Goal: Complete application form

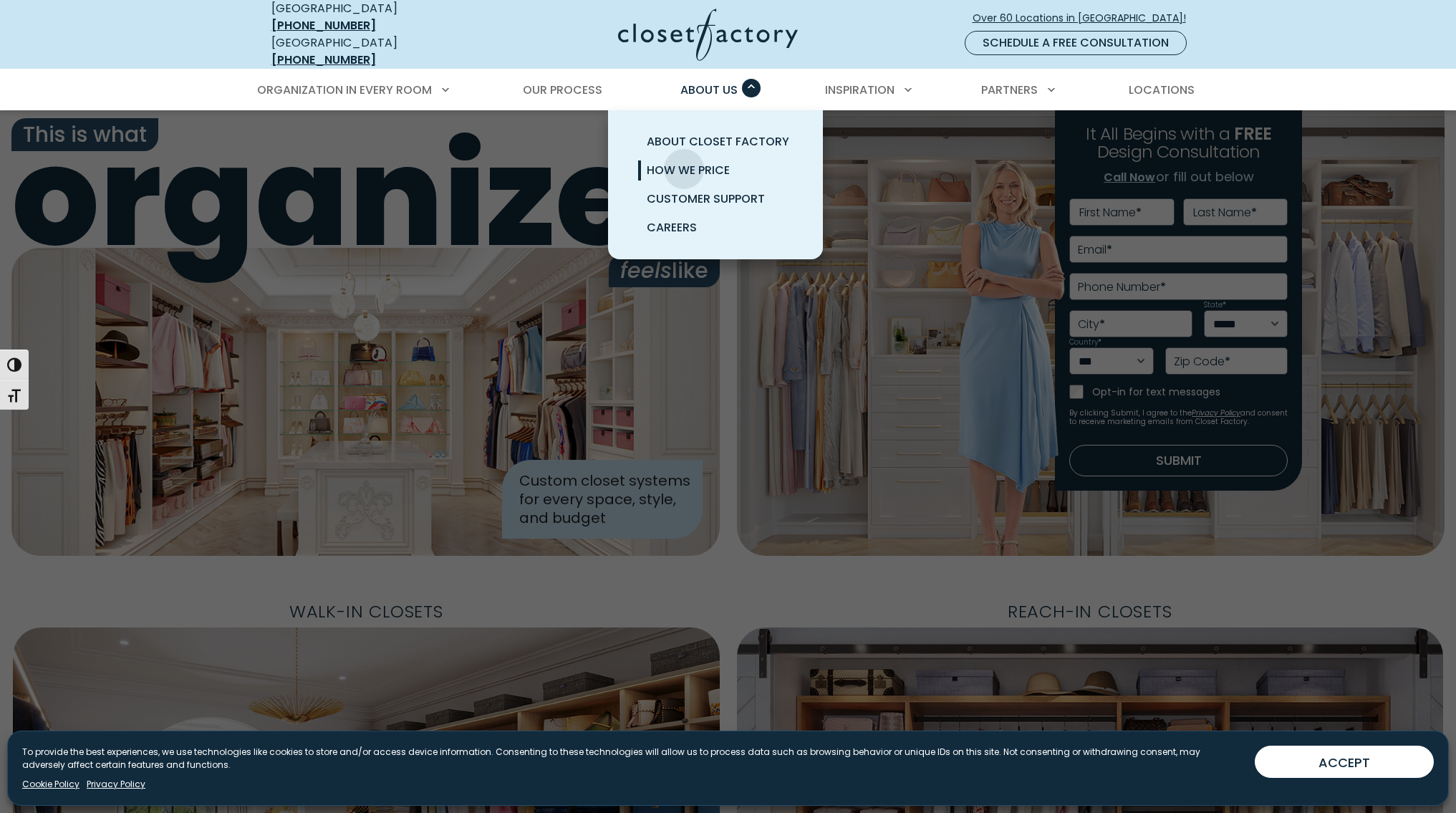
click at [684, 162] on span "How We Price" at bounding box center [688, 170] width 83 height 17
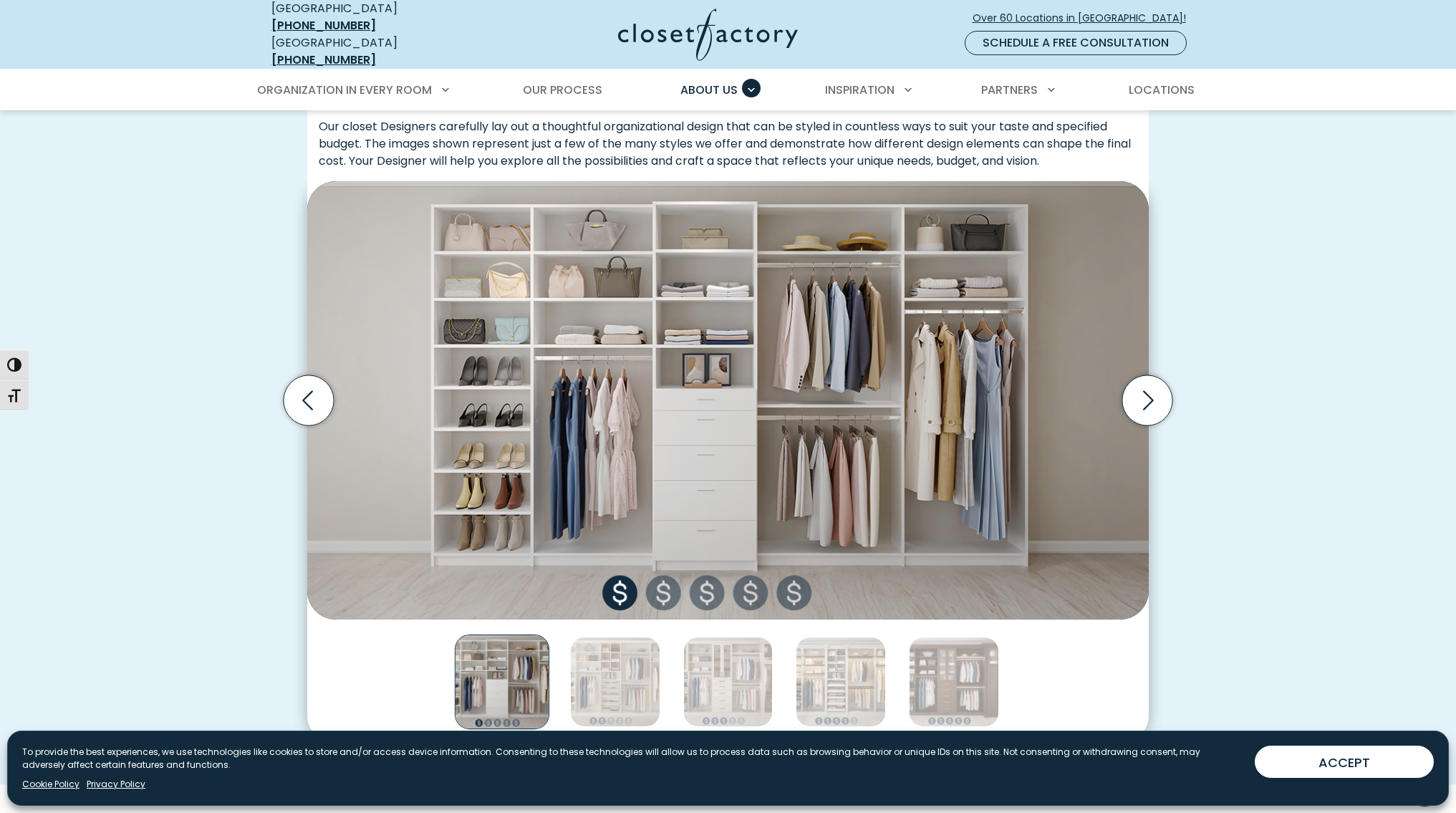
scroll to position [407, 0]
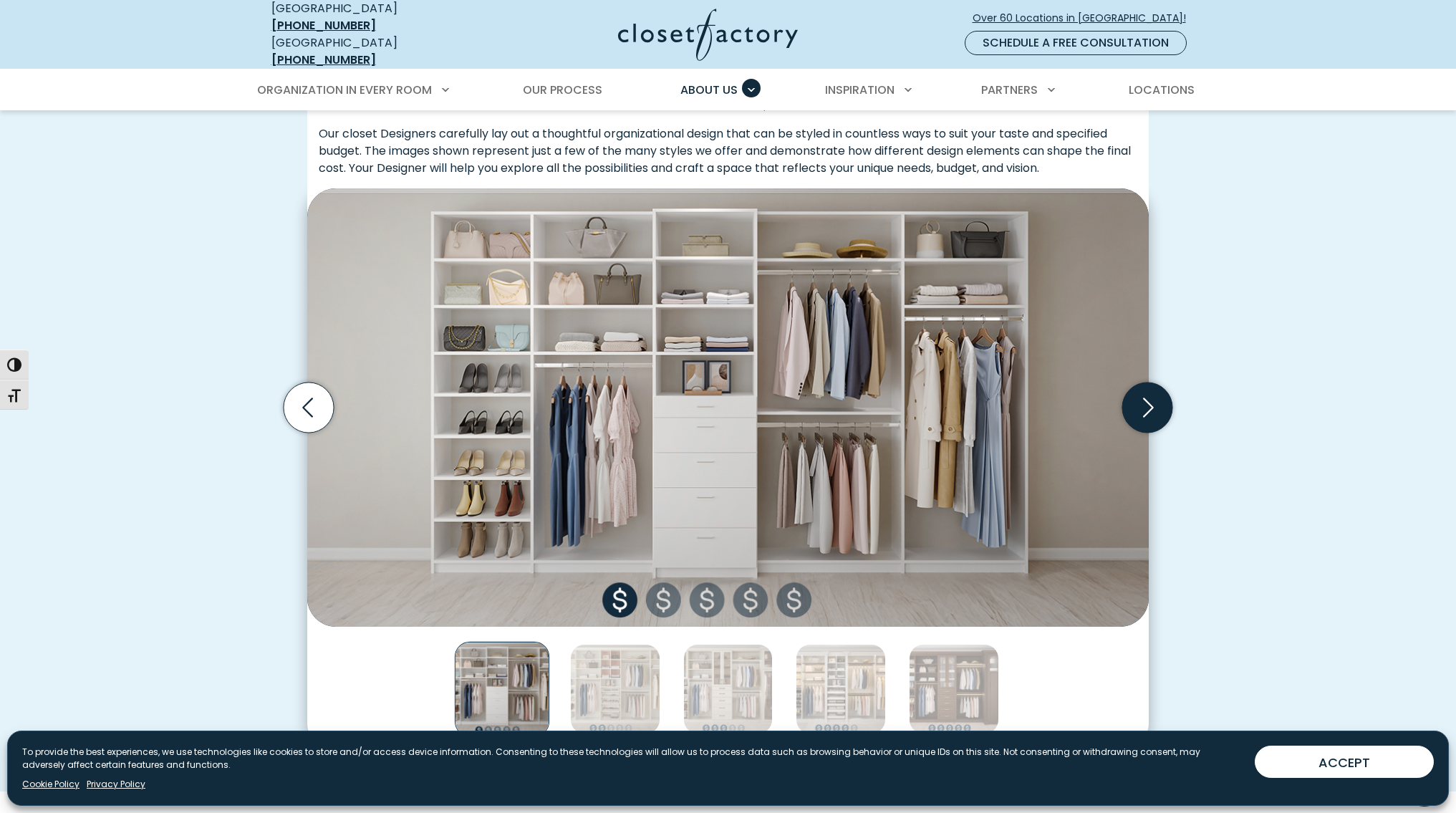
click at [1150, 396] on icon "Next slide" at bounding box center [1148, 407] width 50 height 50
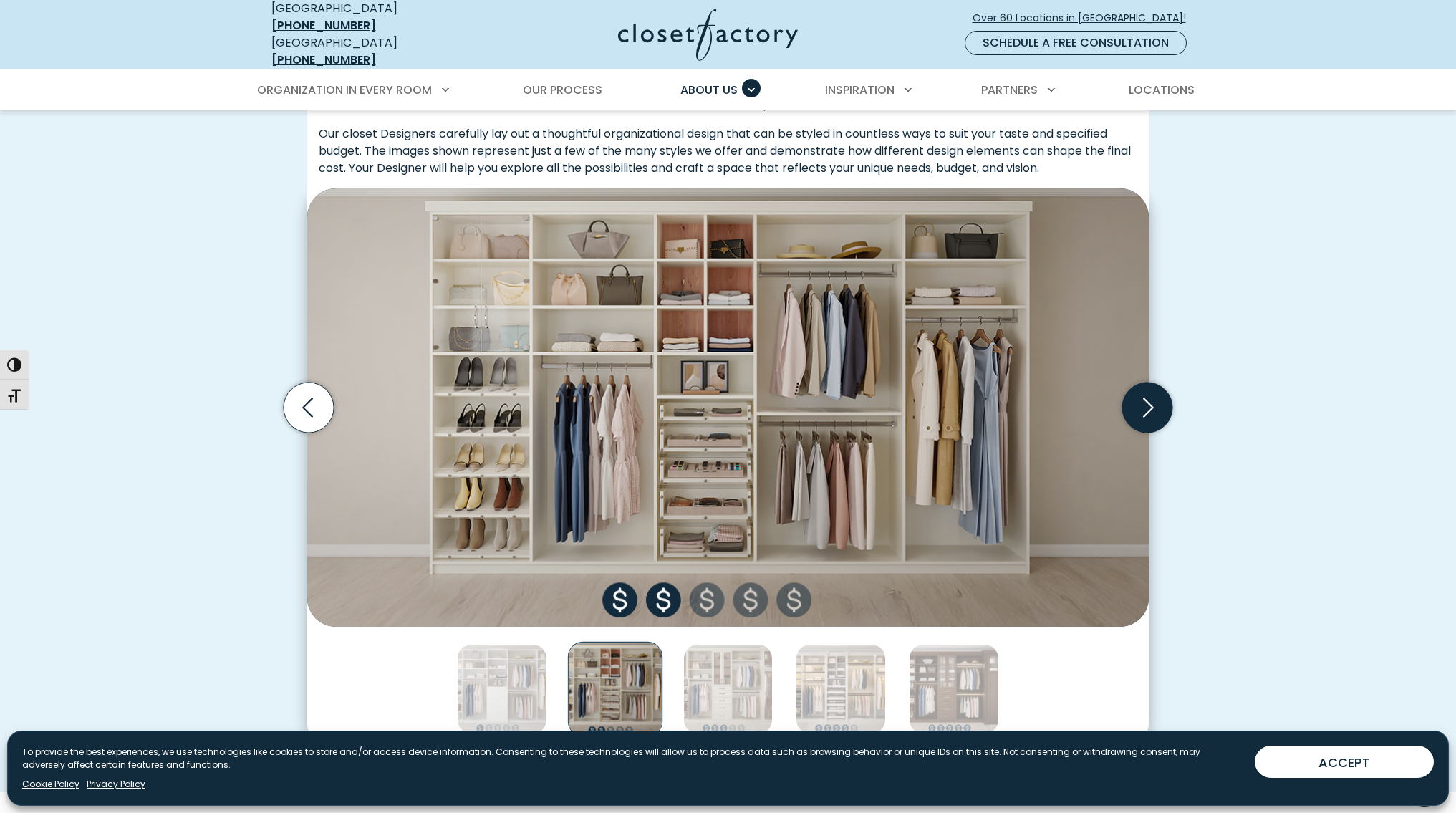
click at [1150, 396] on icon "Next slide" at bounding box center [1148, 407] width 50 height 50
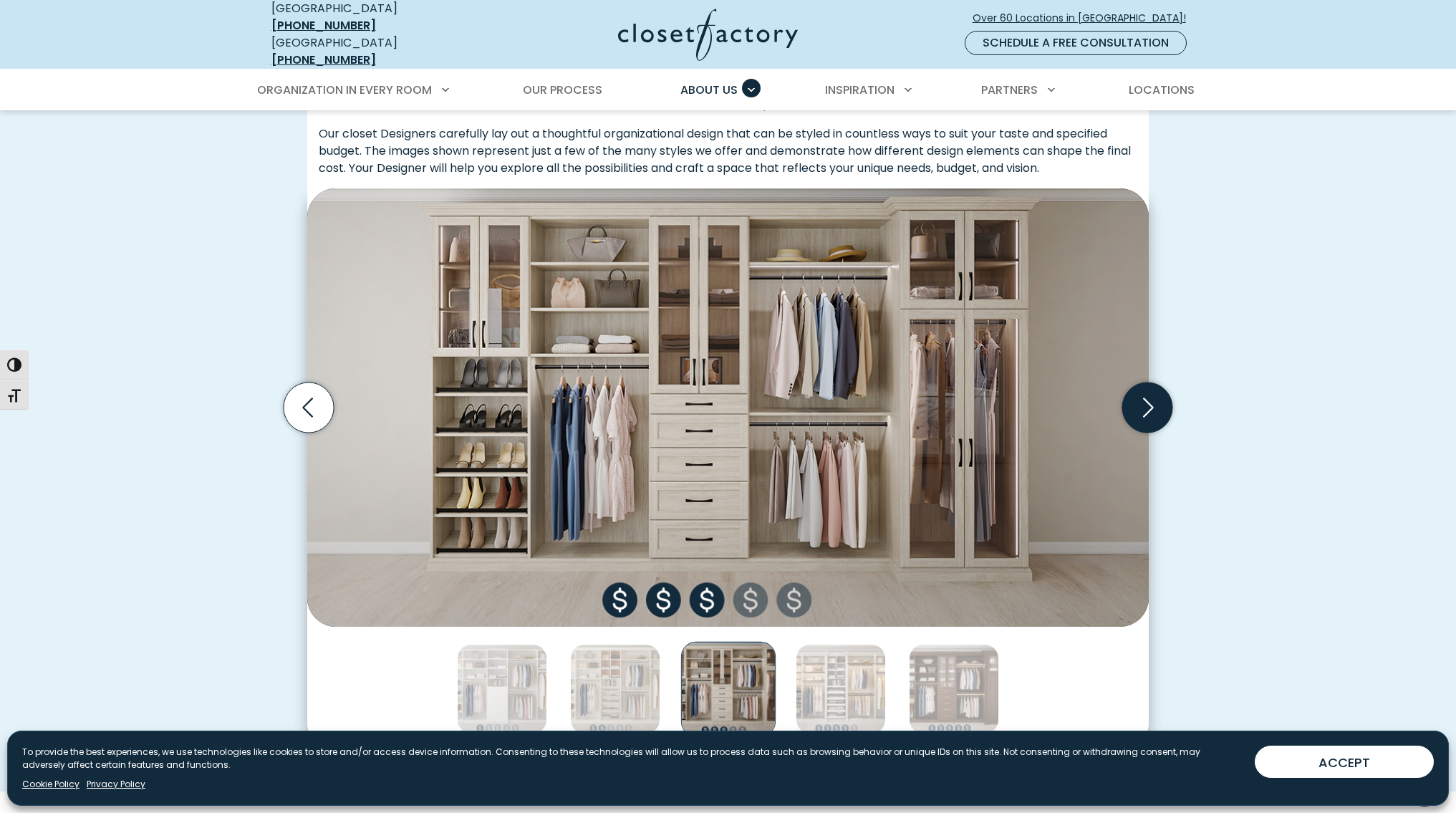
click at [1150, 396] on icon "Next slide" at bounding box center [1148, 407] width 50 height 50
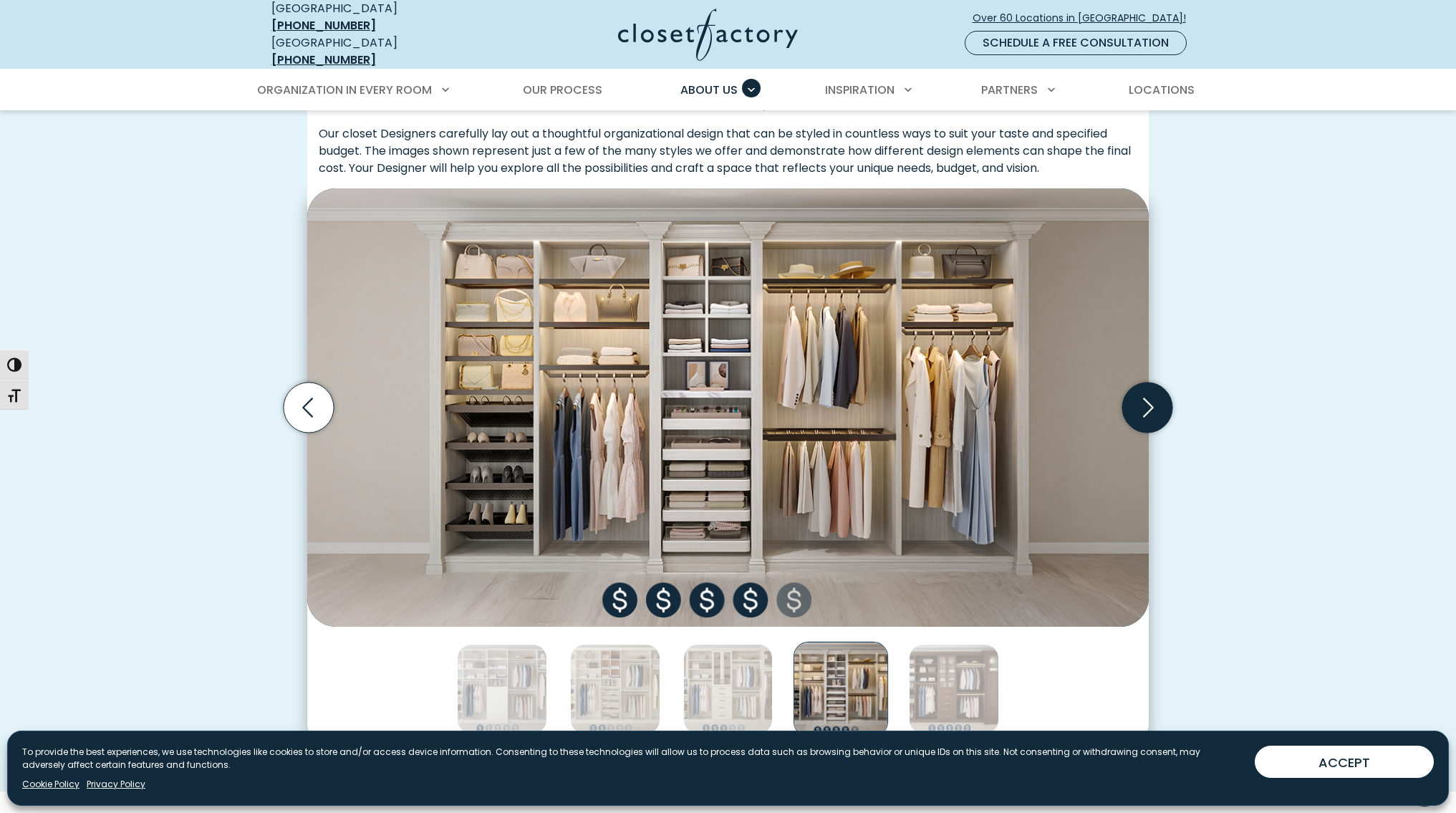
click at [1150, 396] on icon "Next slide" at bounding box center [1148, 407] width 50 height 50
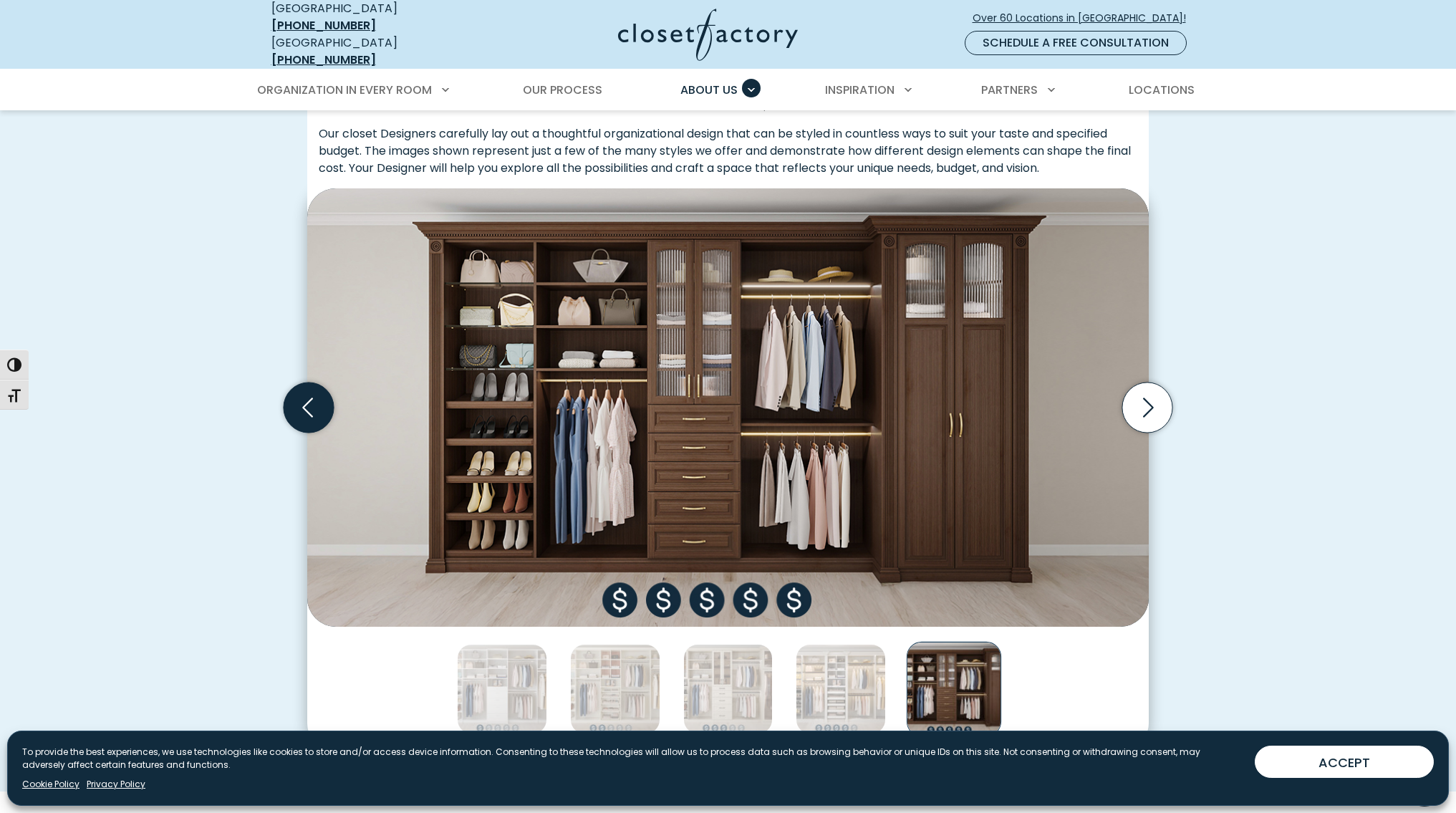
click at [320, 382] on icon "Previous slide" at bounding box center [308, 407] width 50 height 50
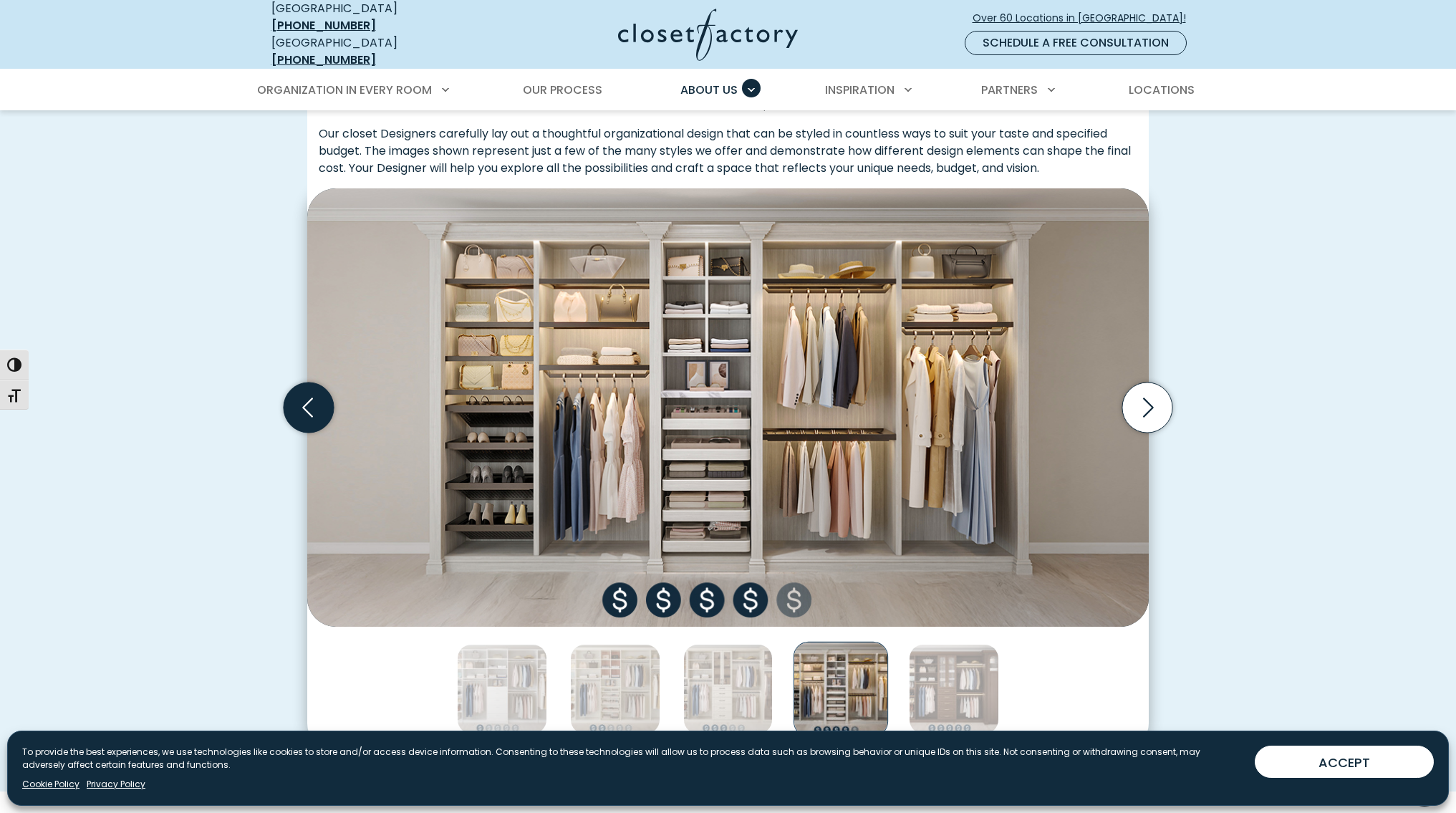
click at [320, 382] on icon "Previous slide" at bounding box center [308, 407] width 50 height 50
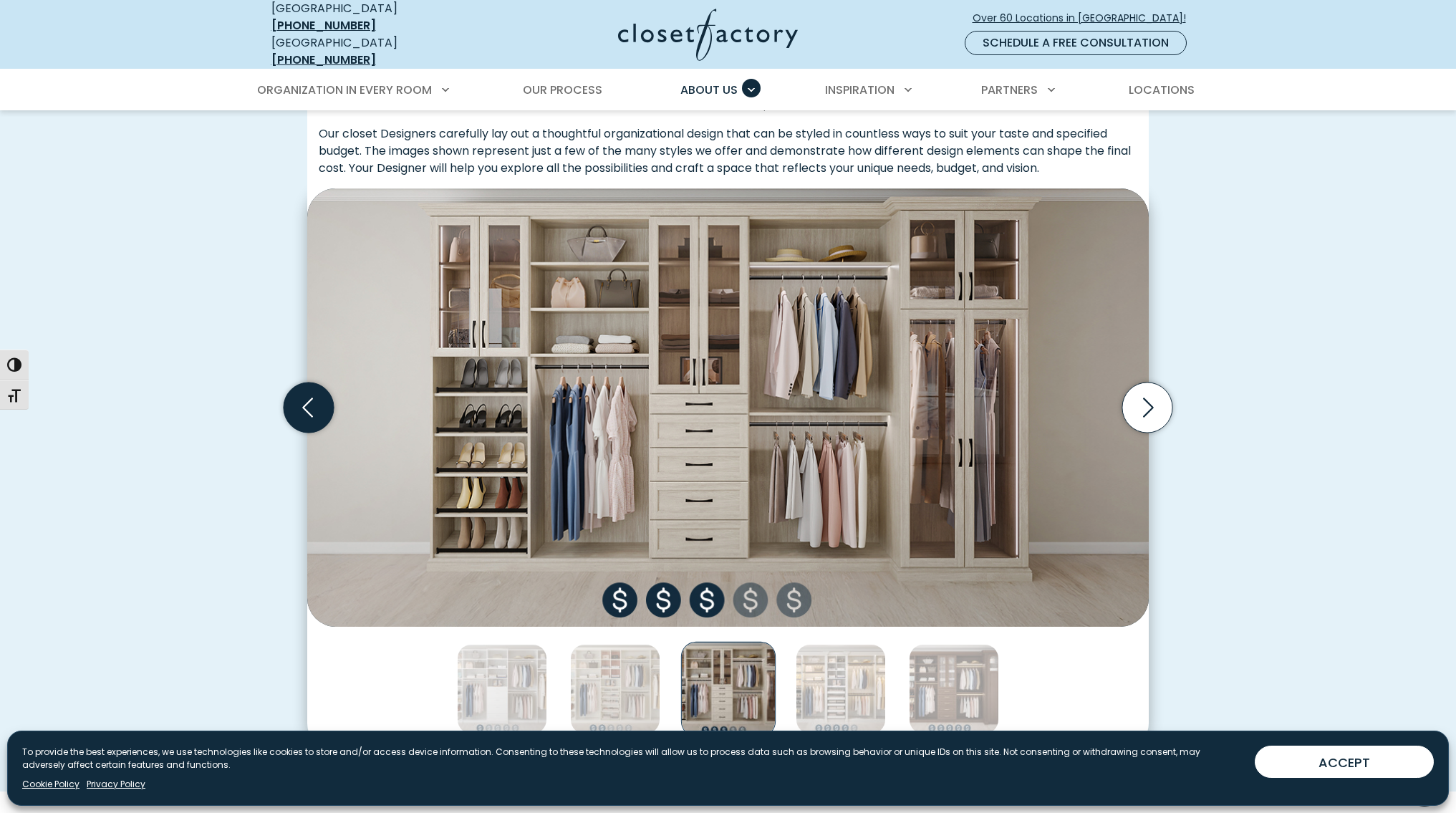
click at [320, 382] on icon "Previous slide" at bounding box center [308, 407] width 50 height 50
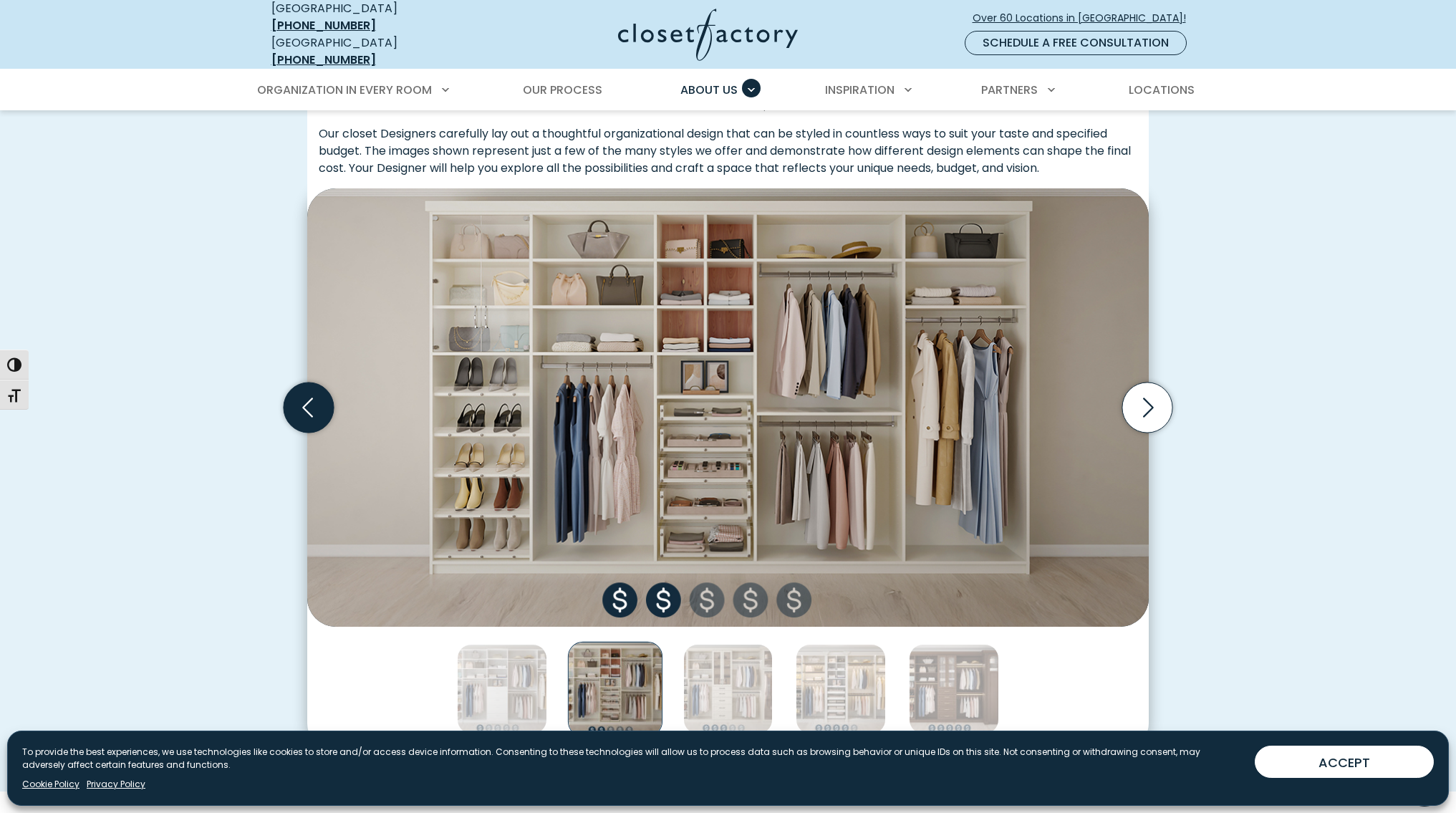
click at [299, 395] on icon "Previous slide" at bounding box center [308, 407] width 50 height 50
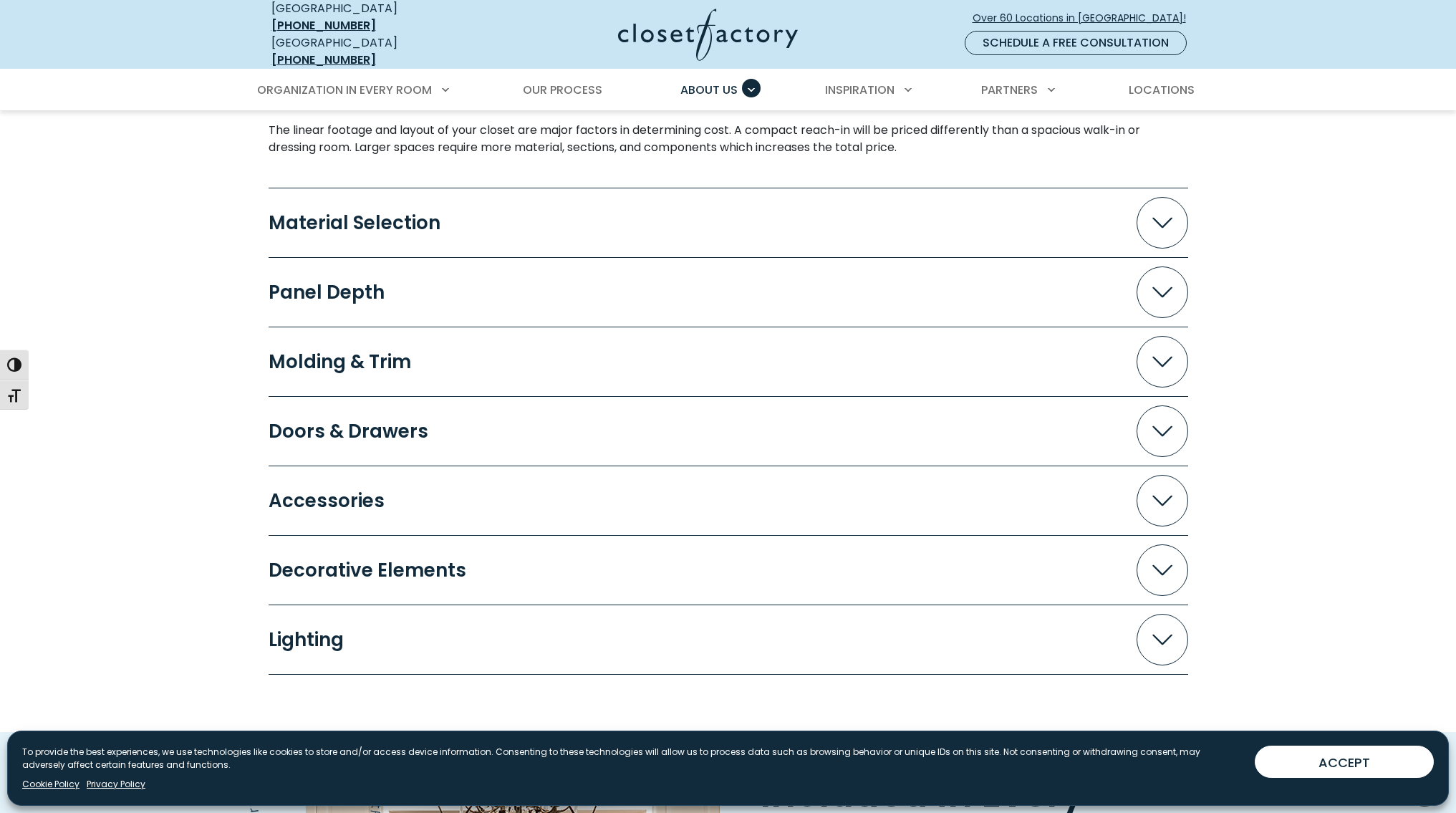
scroll to position [1389, 0]
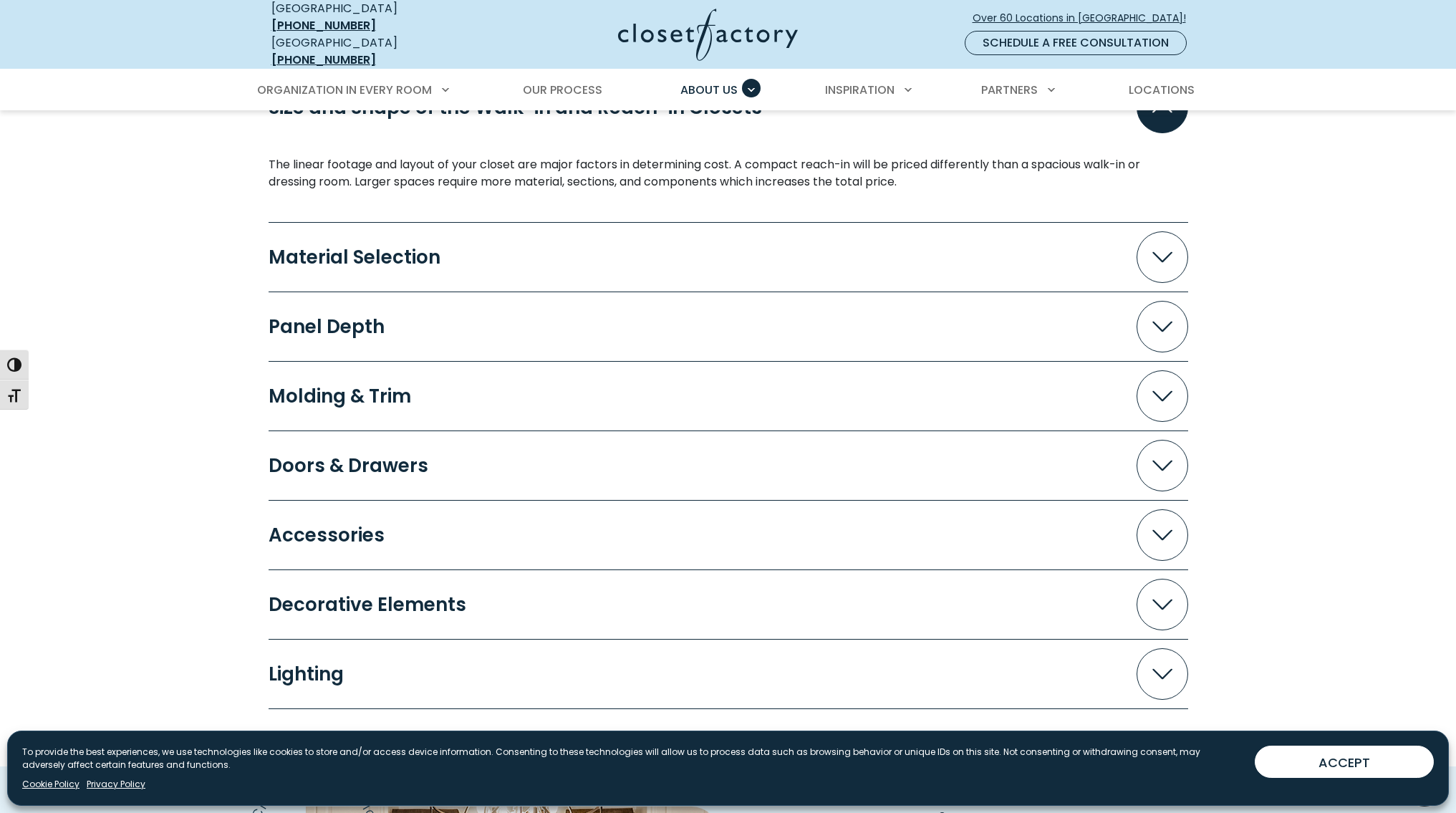
click at [1157, 252] on icon "Accordion" at bounding box center [1163, 257] width 20 height 11
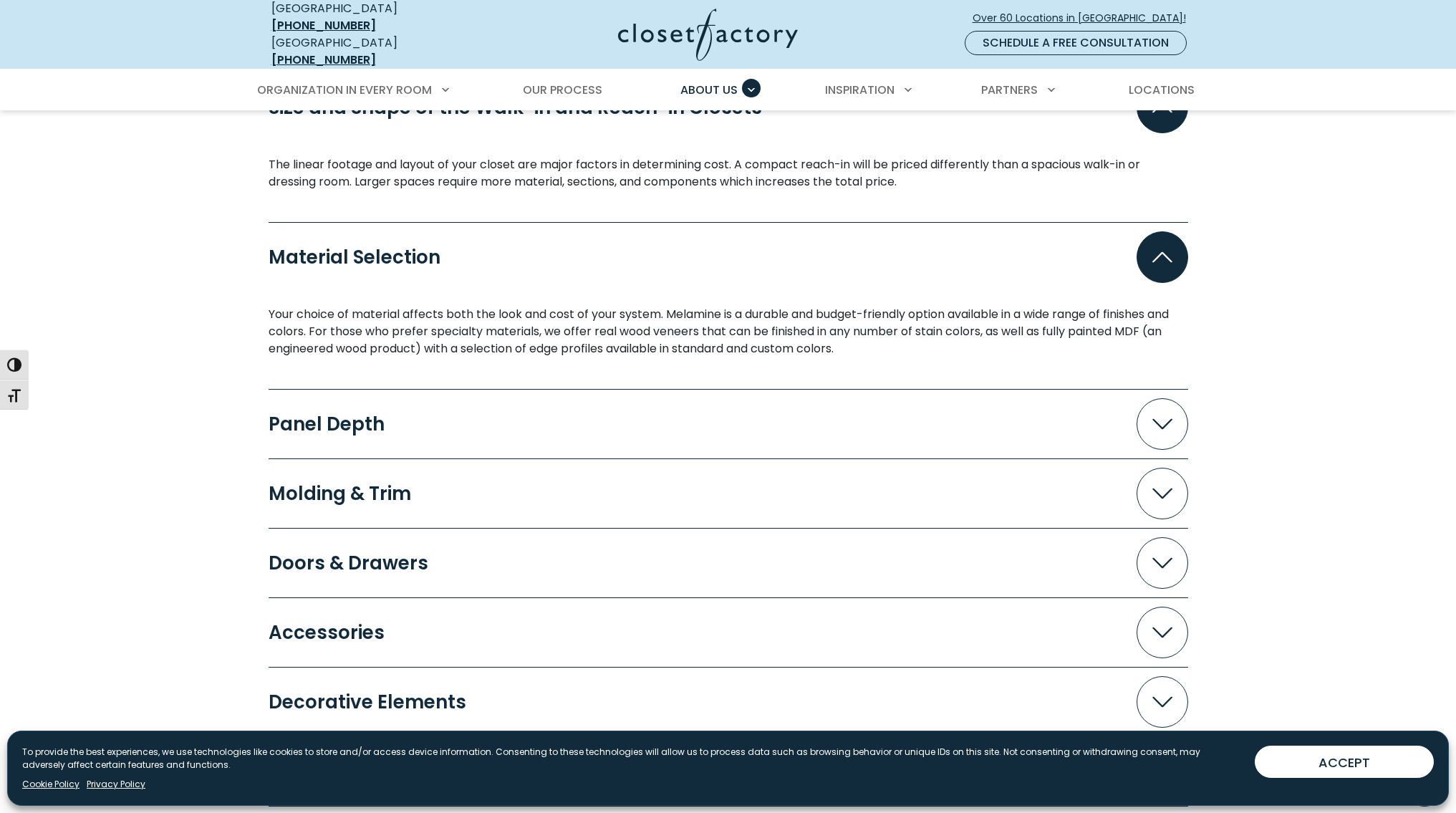
click at [1157, 252] on icon "Accordion" at bounding box center [1163, 257] width 20 height 11
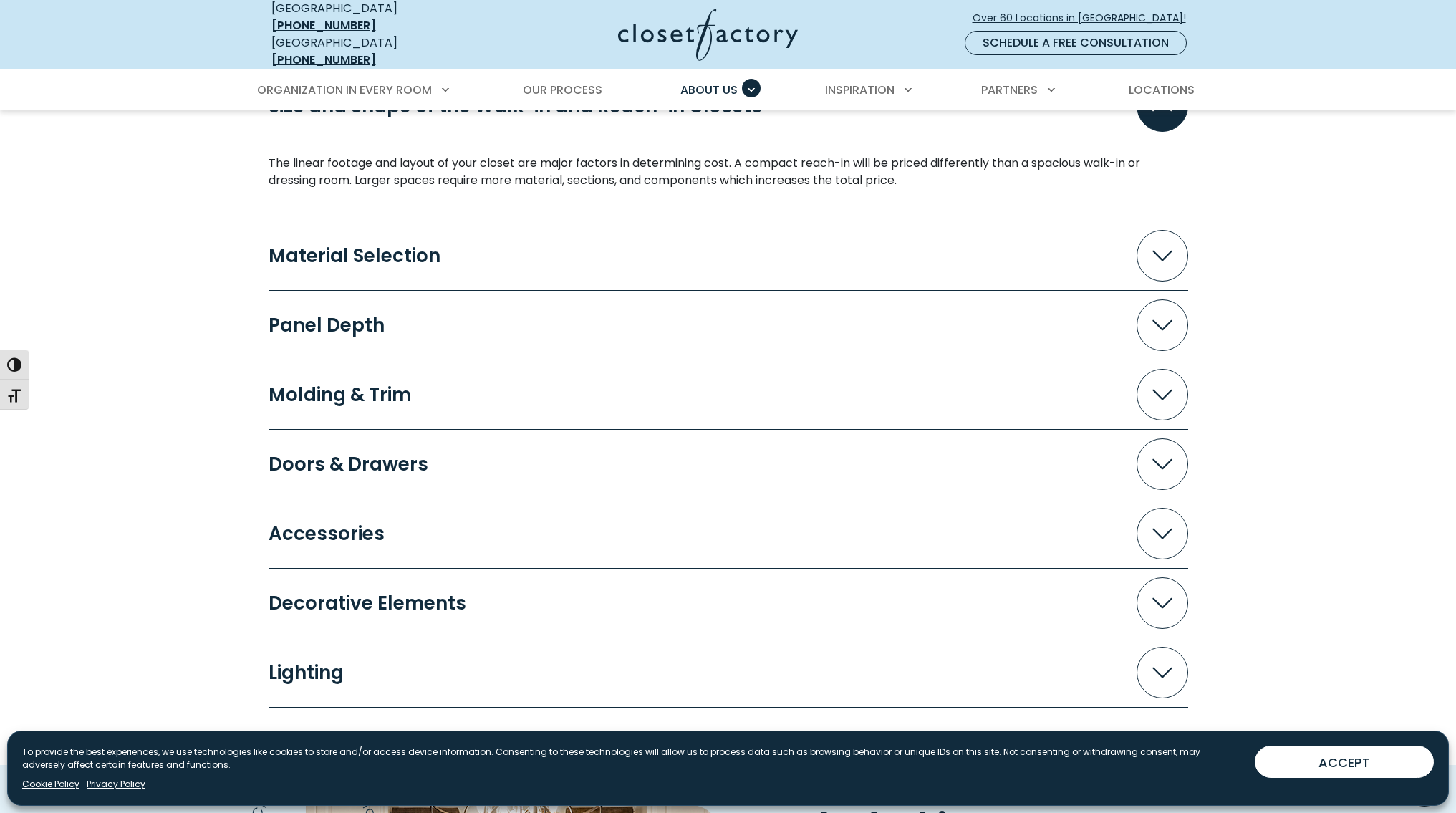
click at [1165, 324] on span "Accordion" at bounding box center [1163, 325] width 52 height 52
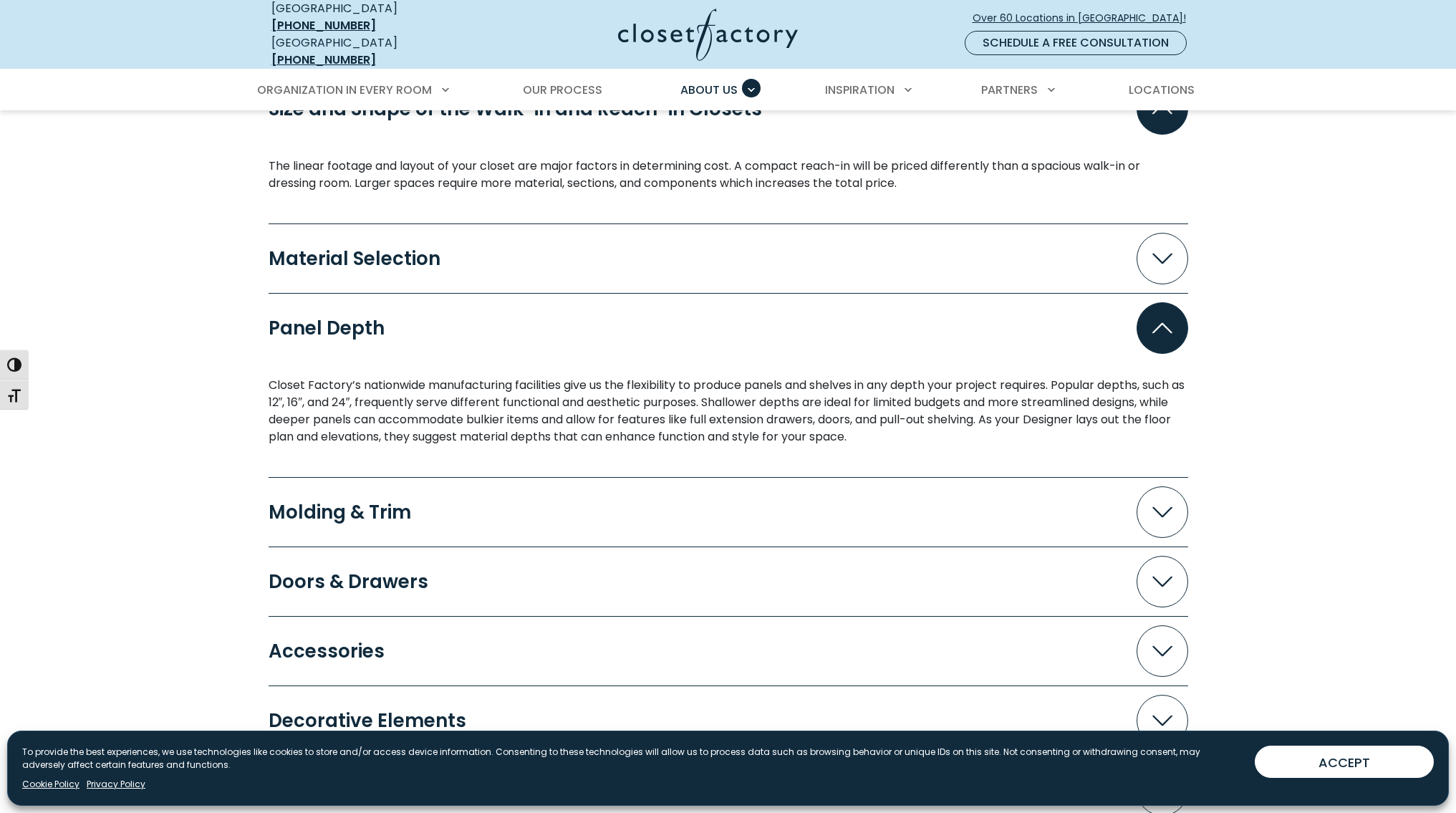
scroll to position [1388, 0]
click at [1174, 327] on span "Accordion" at bounding box center [1163, 327] width 52 height 52
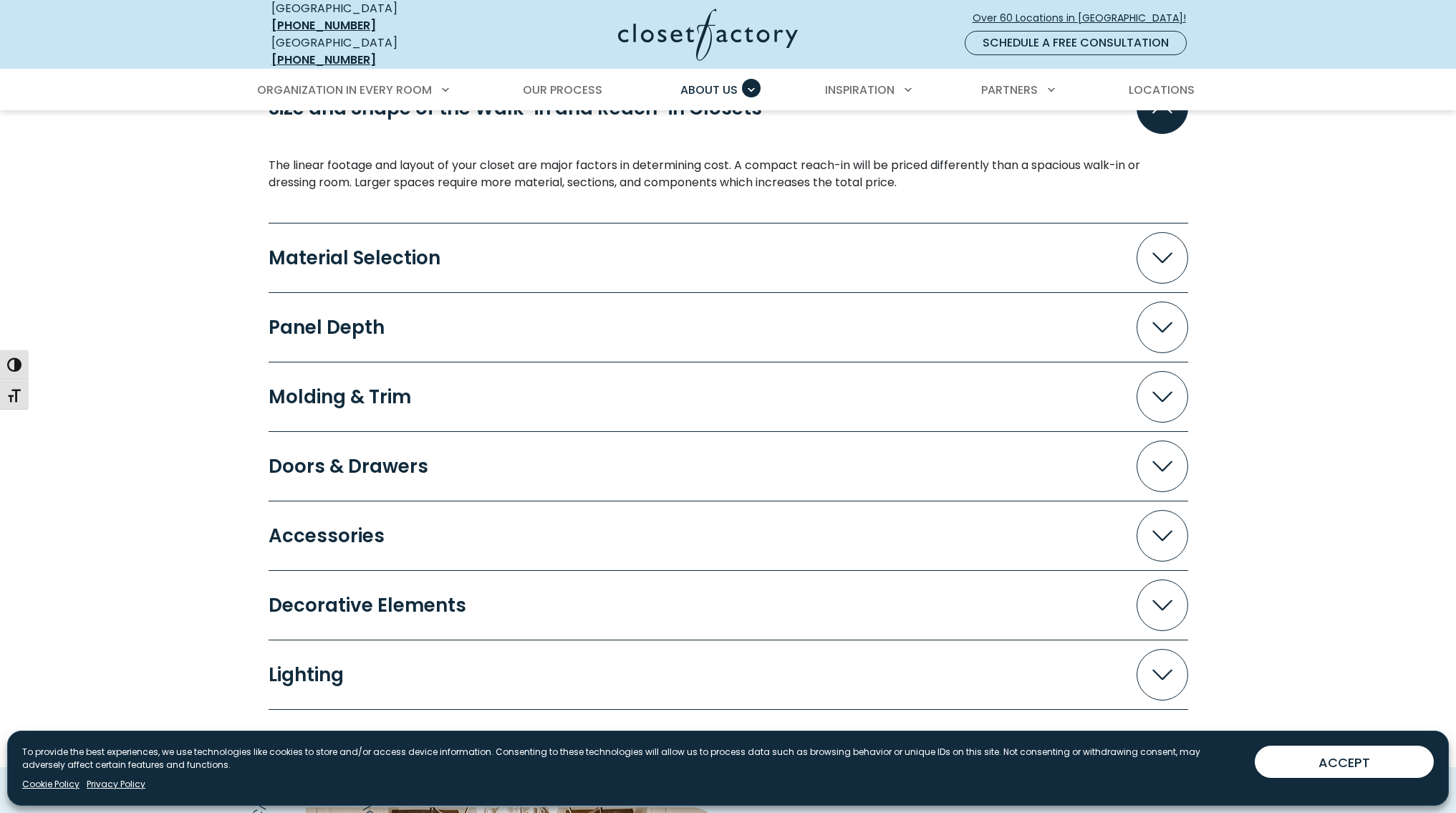
click at [1176, 385] on span "Accordion" at bounding box center [1163, 397] width 52 height 52
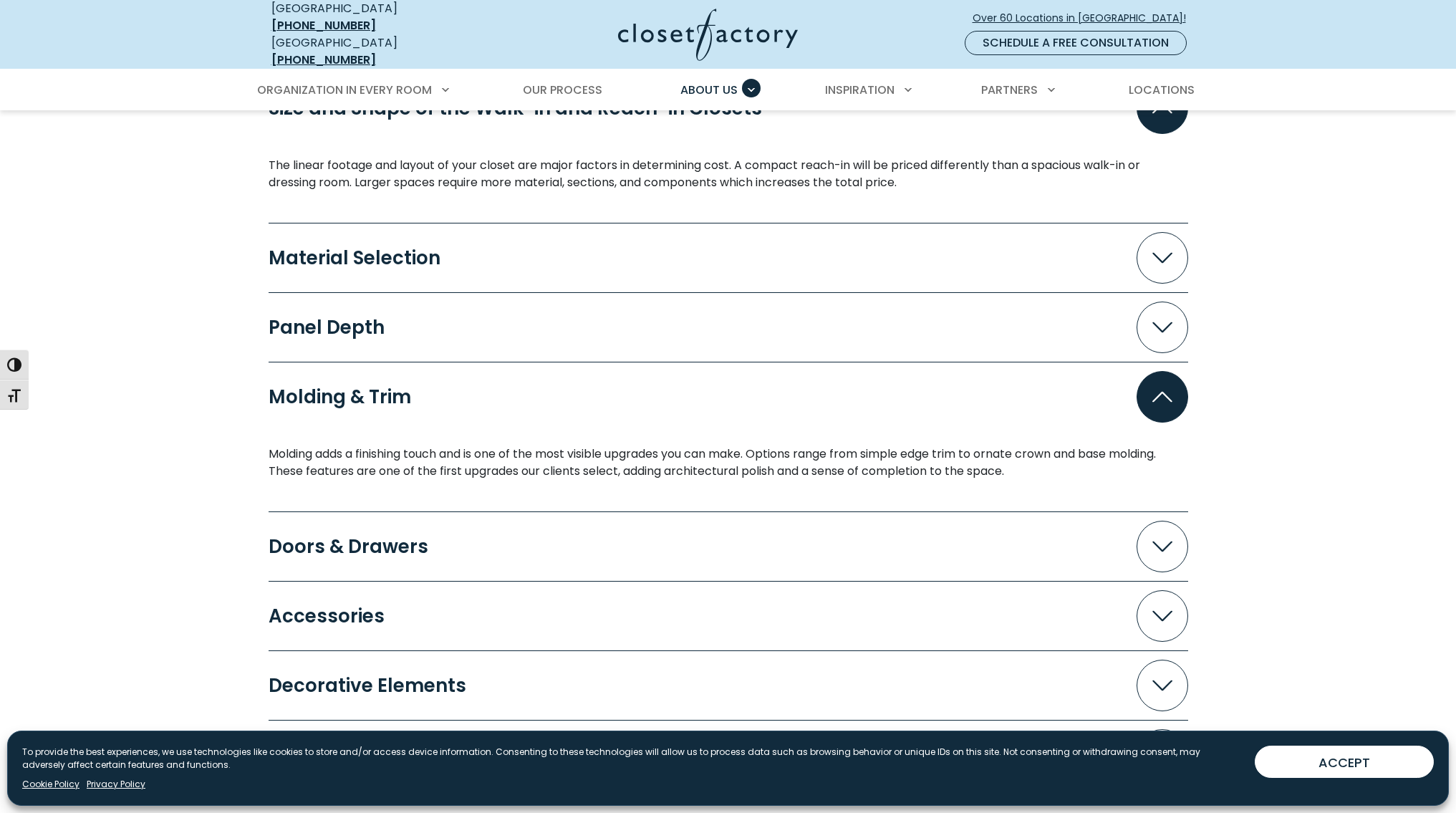
click at [1176, 384] on span "Accordion" at bounding box center [1163, 397] width 52 height 52
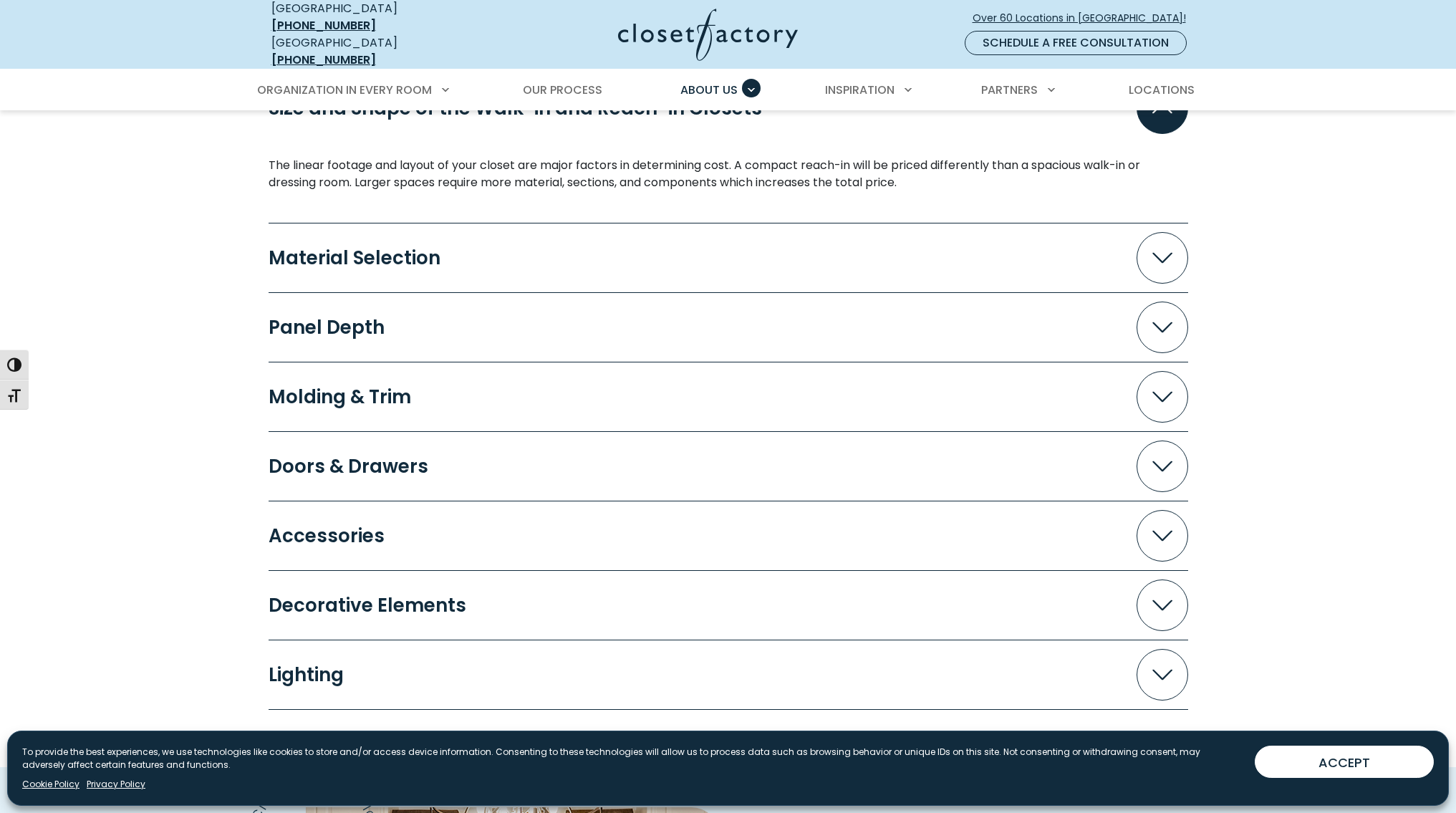
click at [1161, 462] on span "Accordion" at bounding box center [1163, 466] width 52 height 52
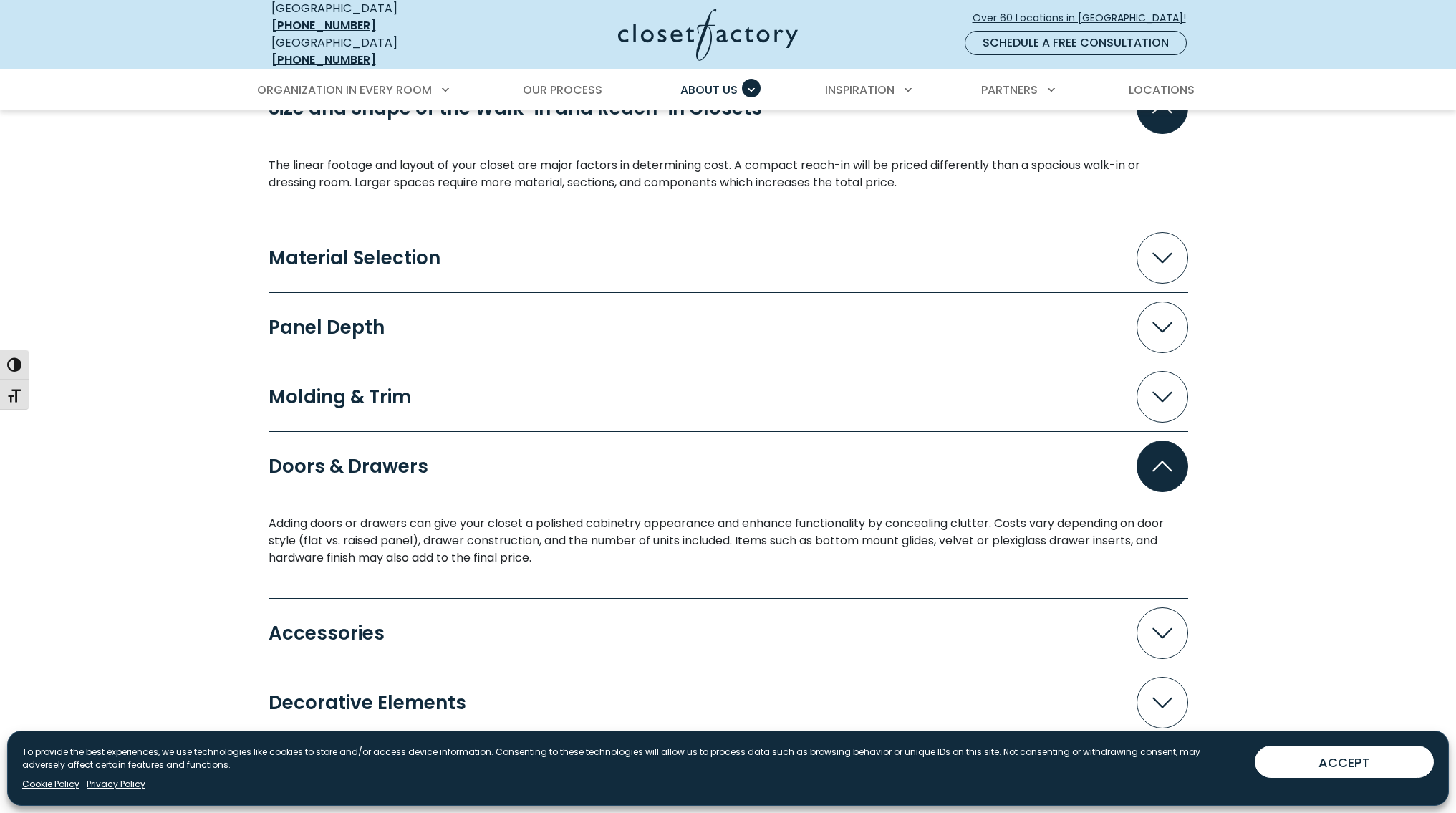
click at [1163, 461] on span "Accordion" at bounding box center [1163, 466] width 52 height 52
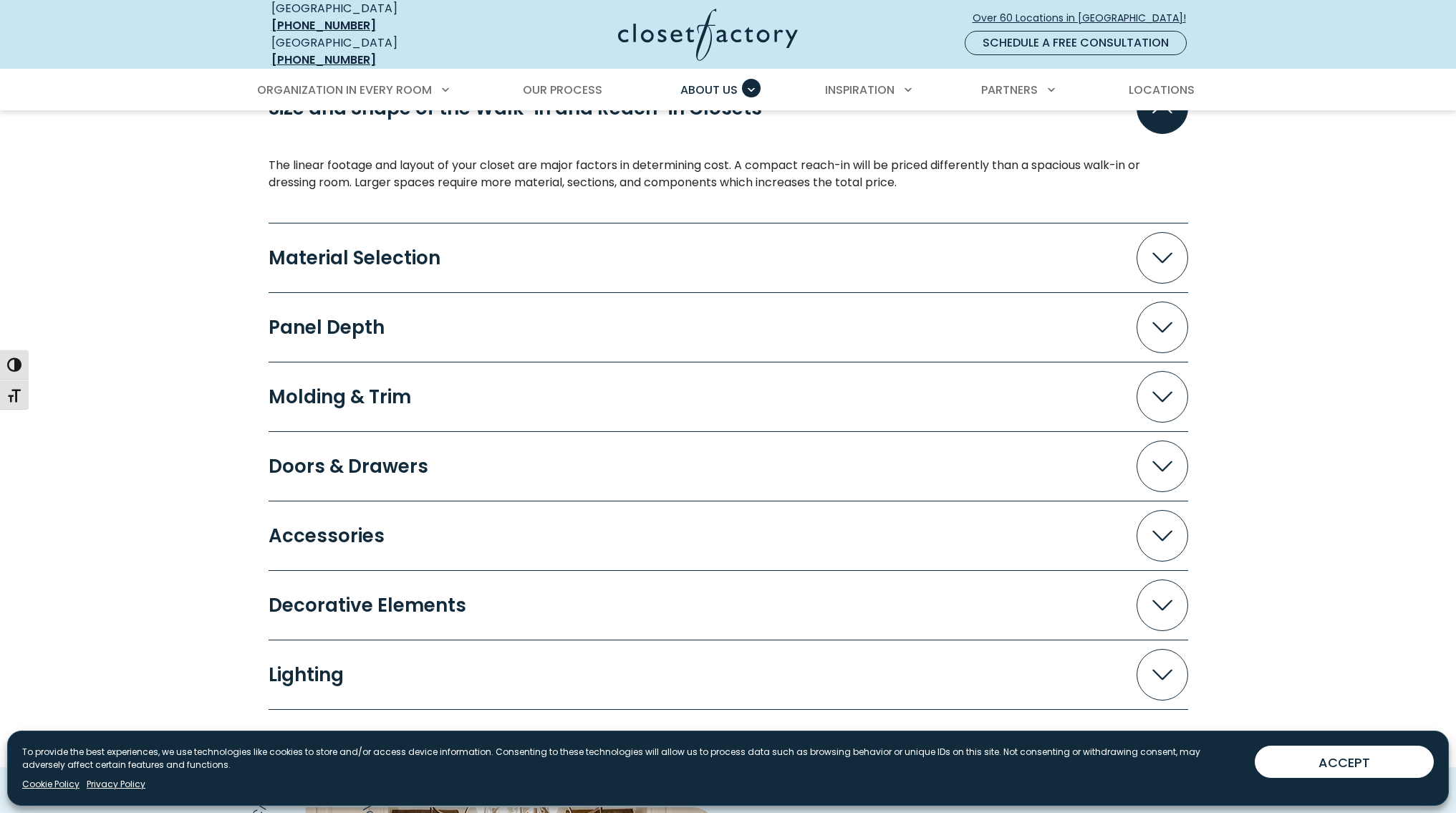
click at [1163, 530] on icon "Accordion" at bounding box center [1163, 535] width 20 height 11
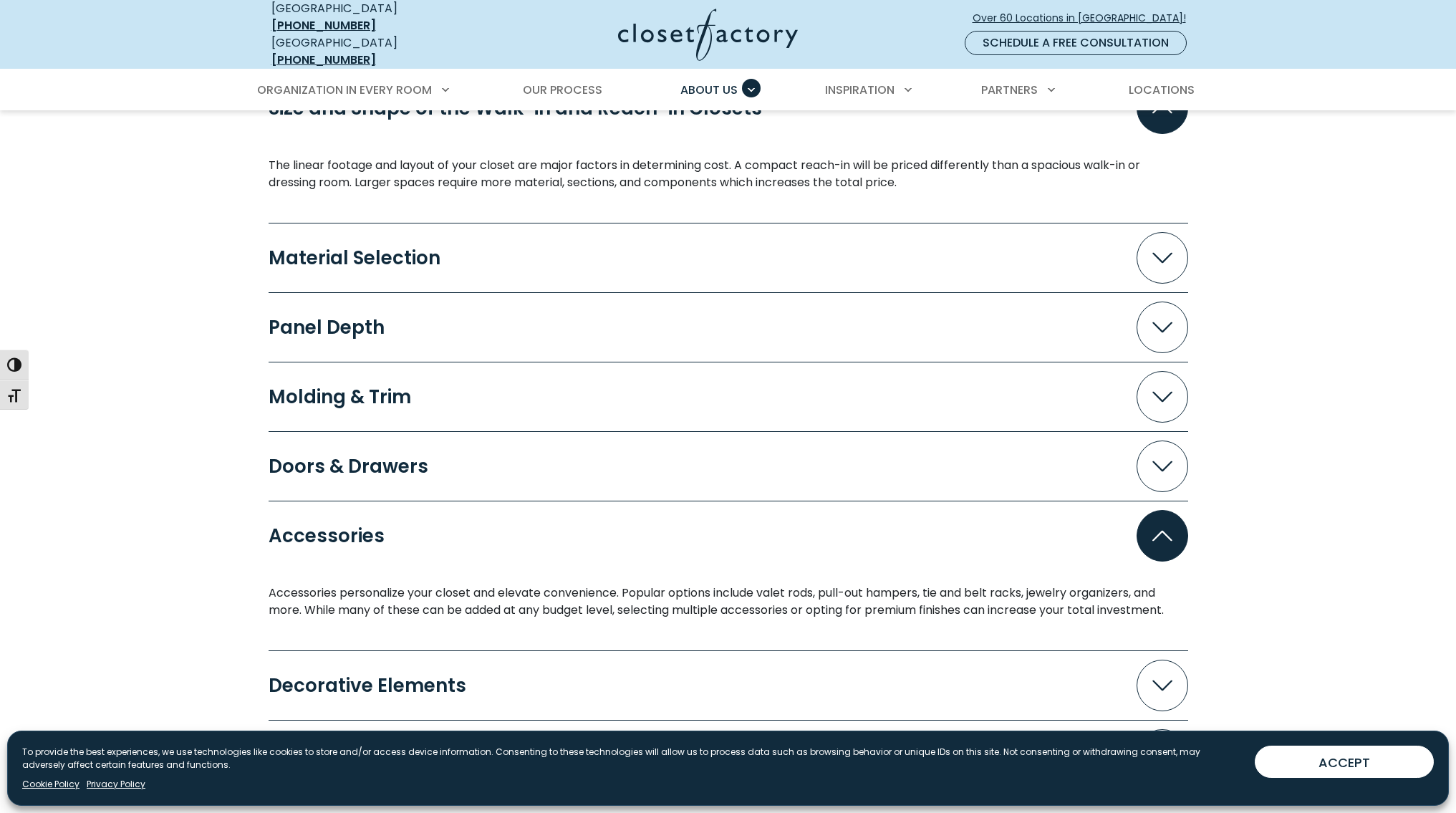
click at [1163, 530] on icon "Accordion" at bounding box center [1163, 535] width 20 height 11
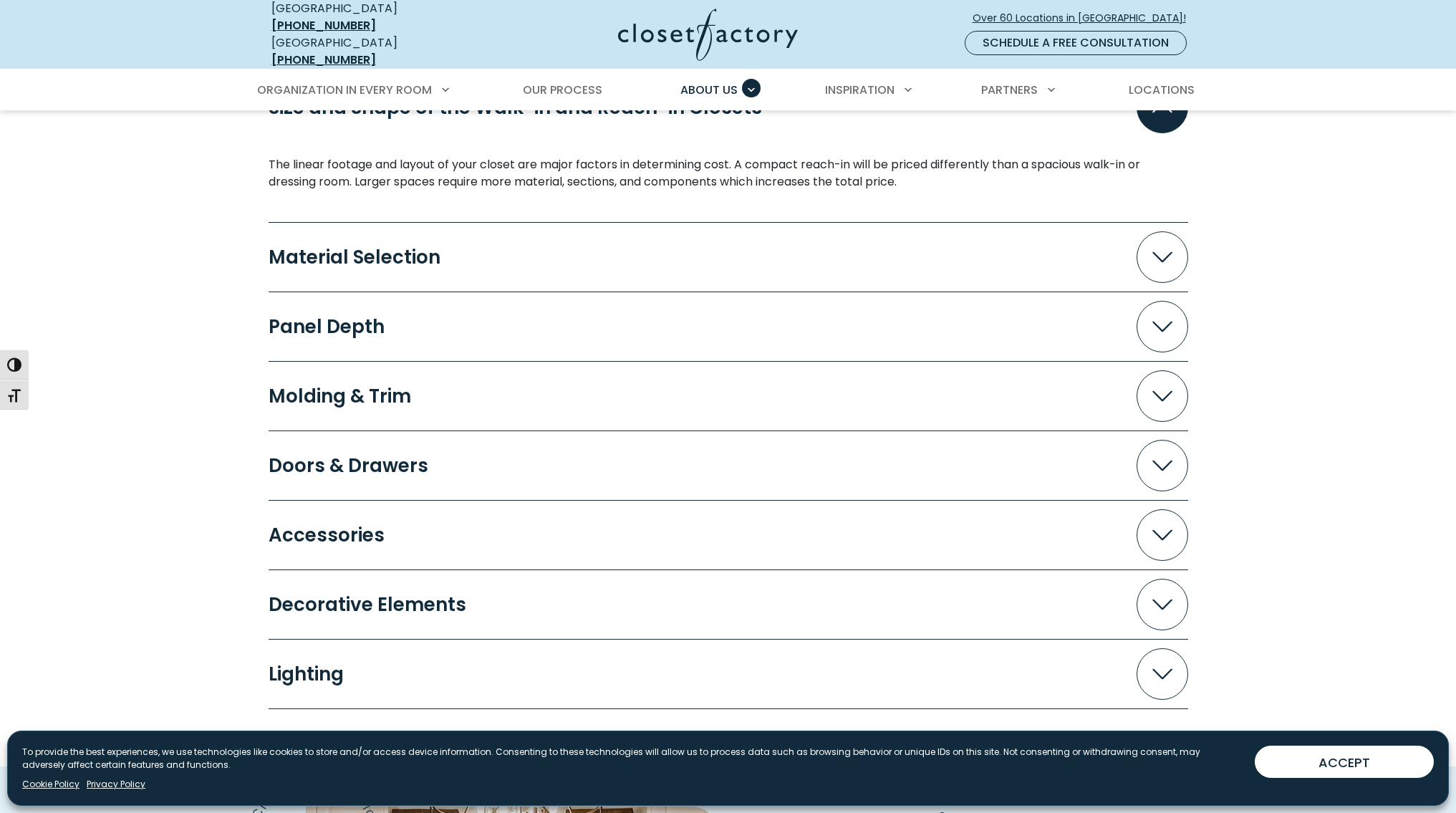
scroll to position [1390, 0]
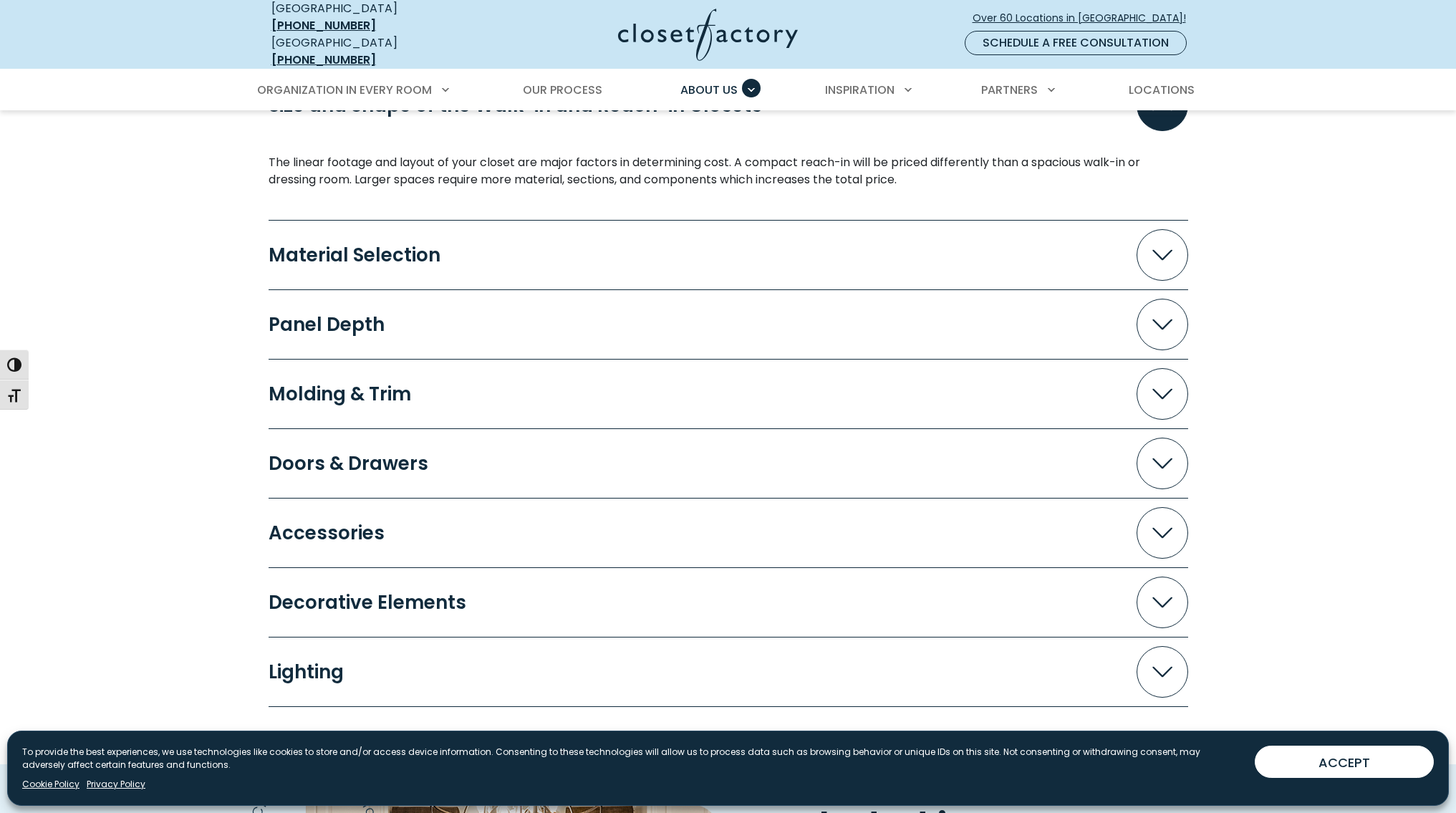
click at [1163, 596] on icon "Accordion" at bounding box center [1163, 601] width 20 height 11
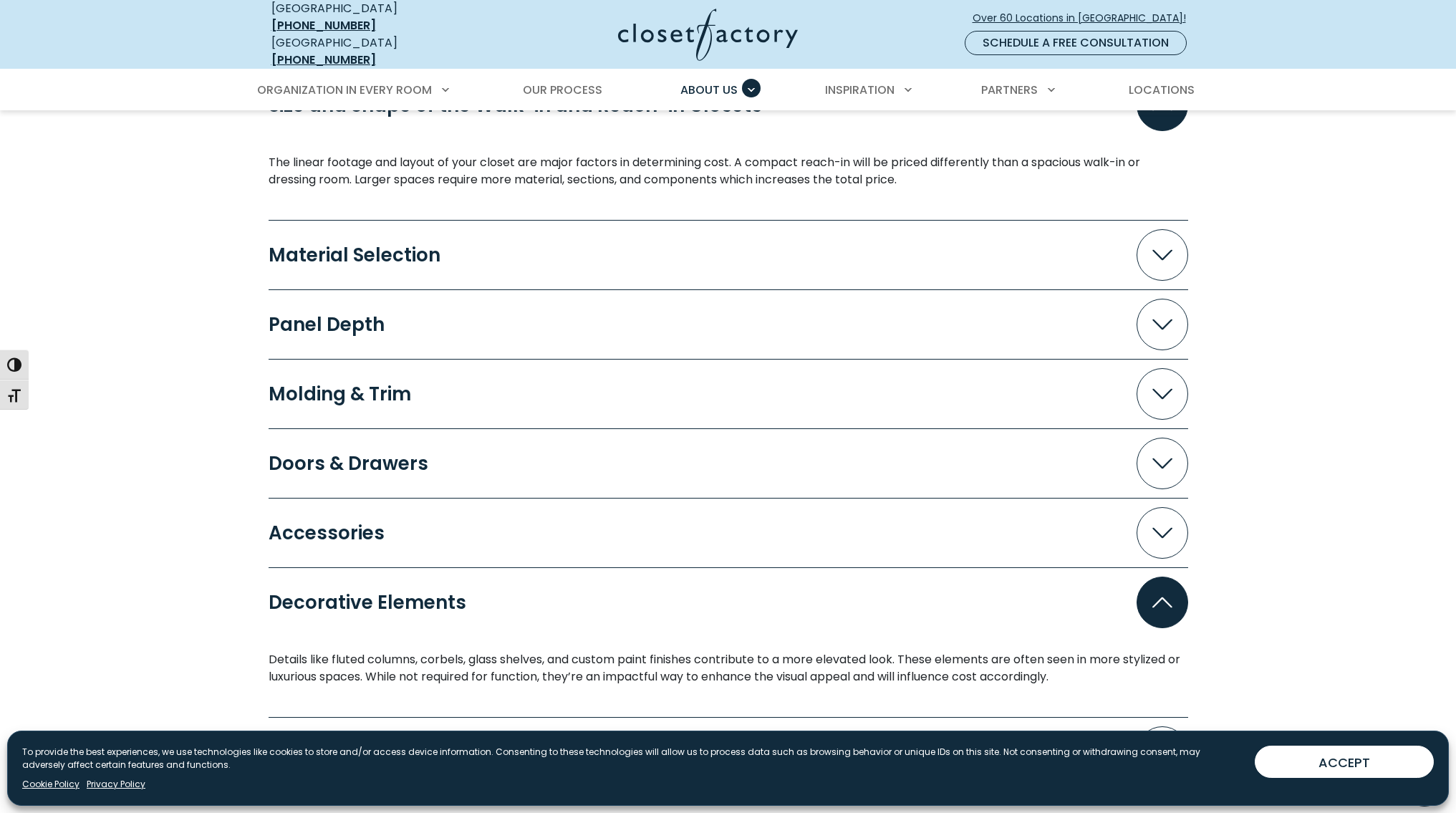
click at [1164, 596] on icon "Accordion" at bounding box center [1163, 601] width 20 height 11
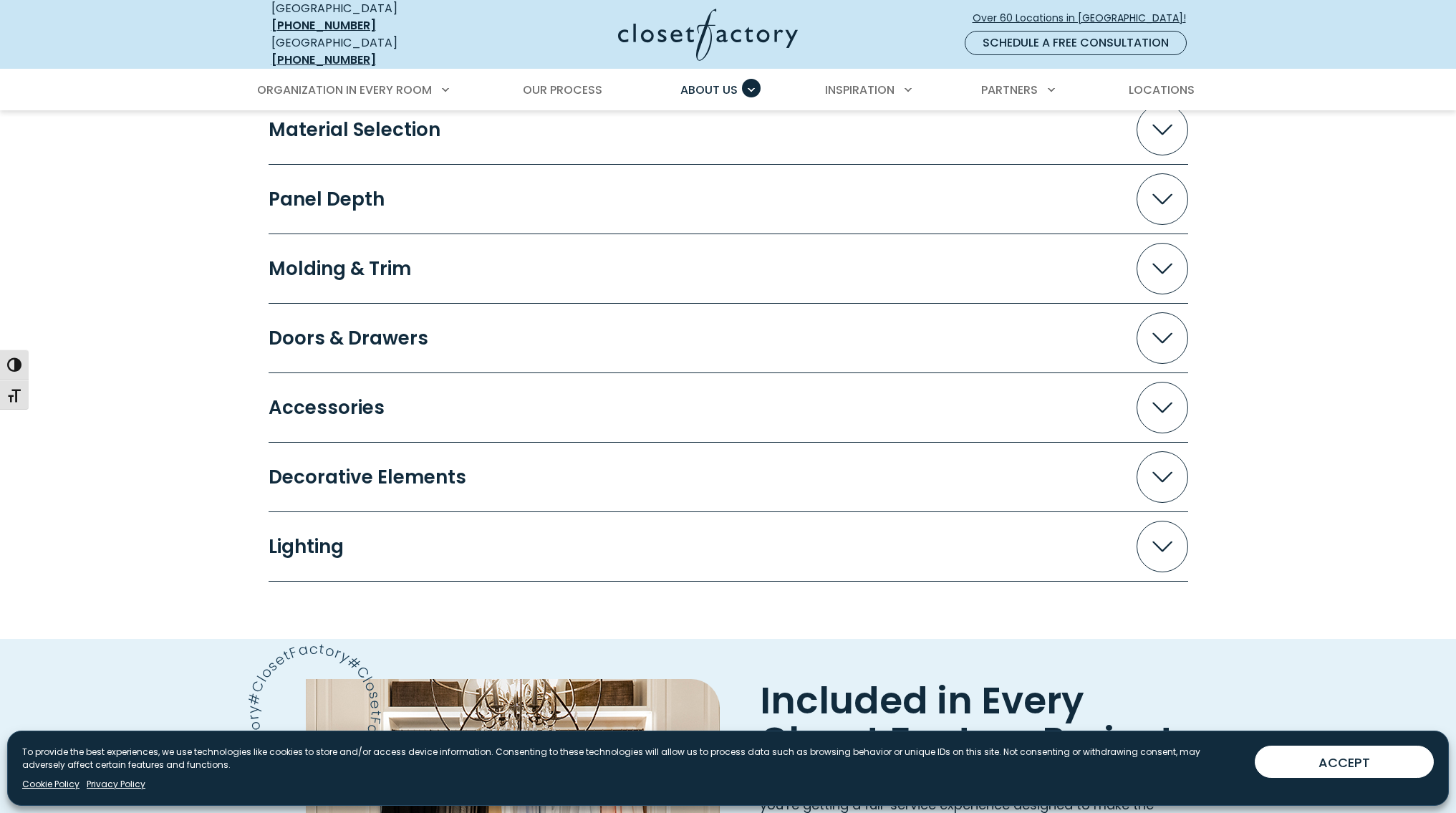
scroll to position [1520, 0]
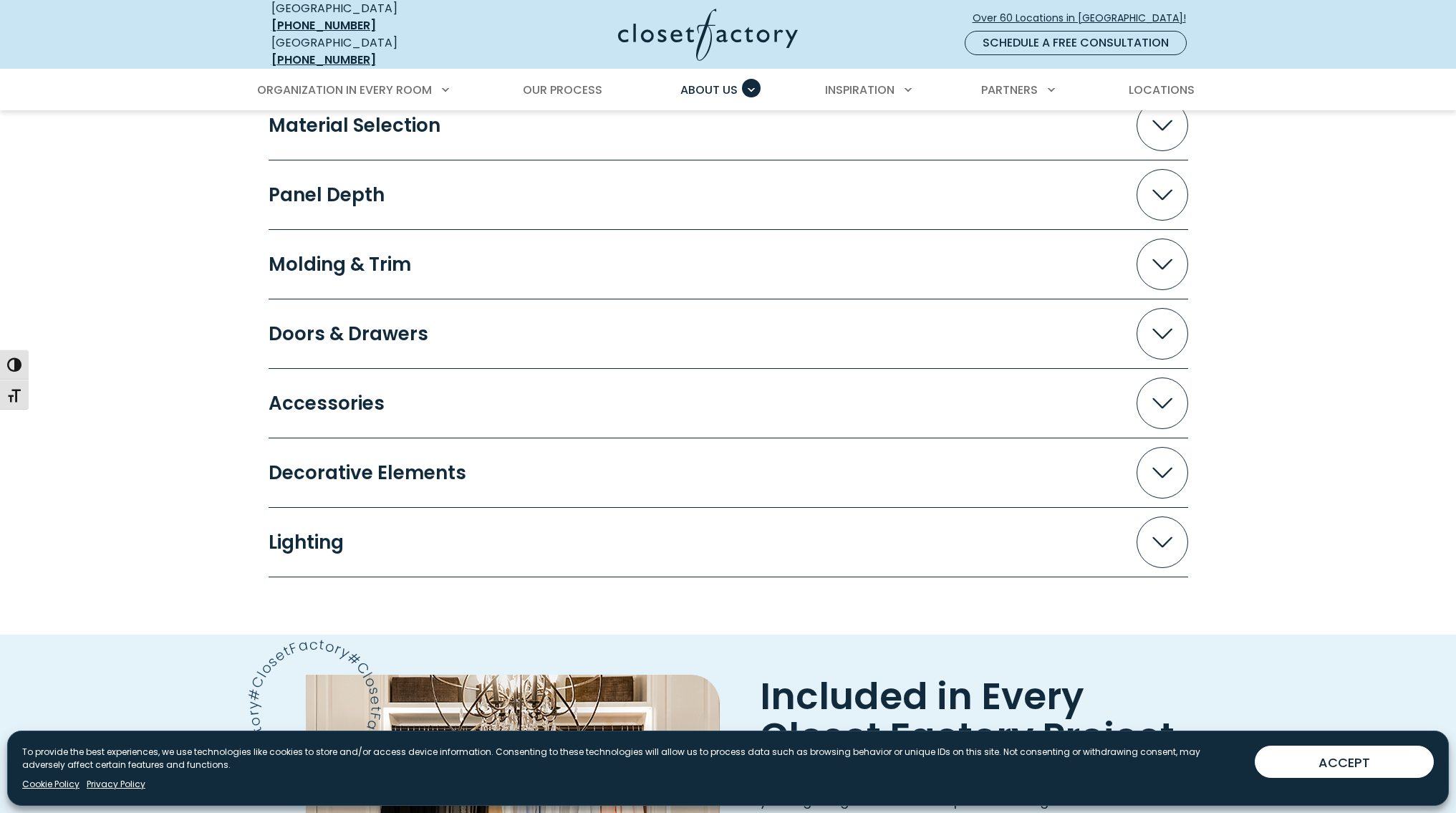
click at [1165, 536] on icon "Accordion" at bounding box center [1163, 541] width 20 height 11
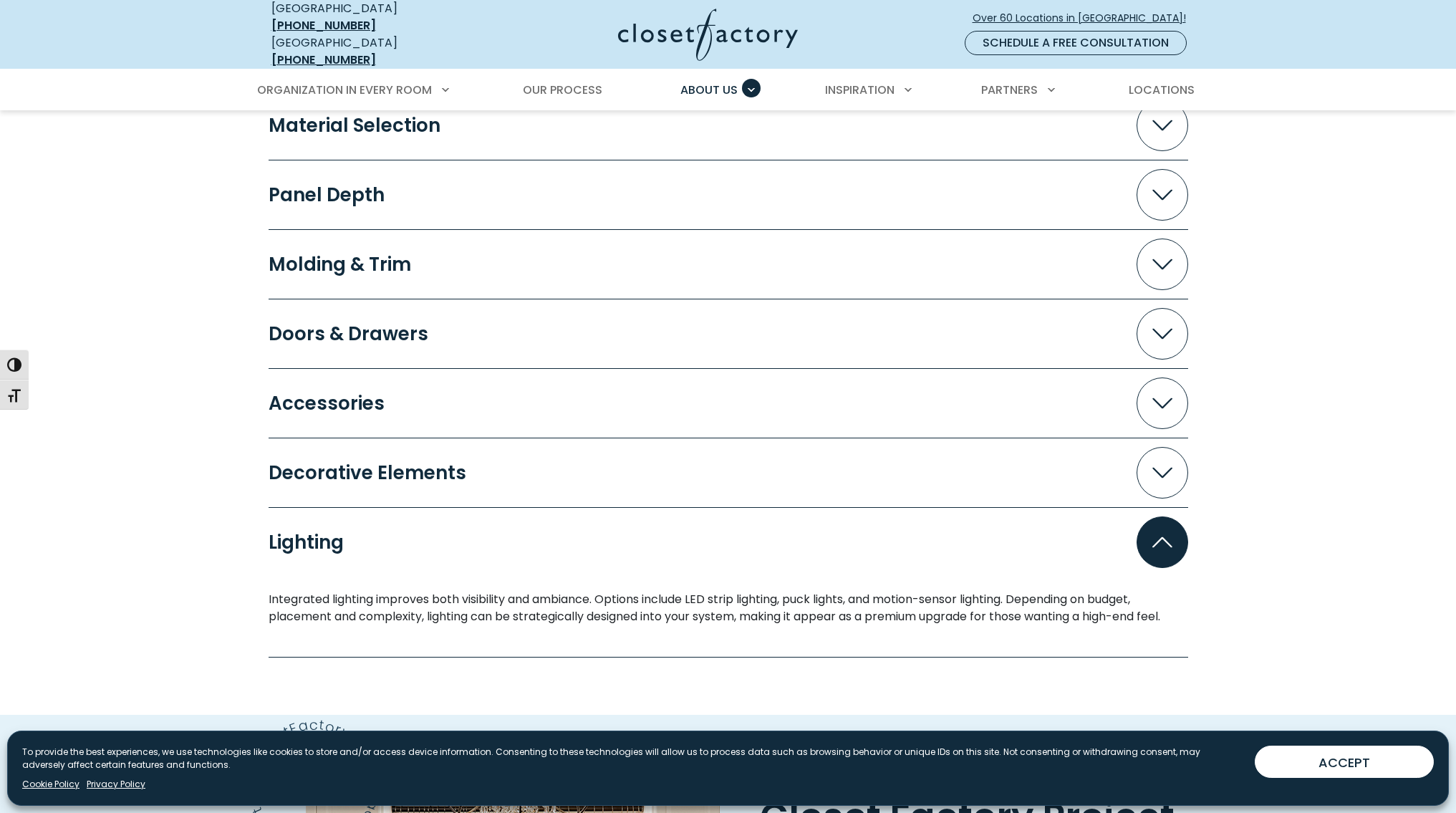
click at [1165, 536] on icon "Accordion" at bounding box center [1163, 541] width 20 height 11
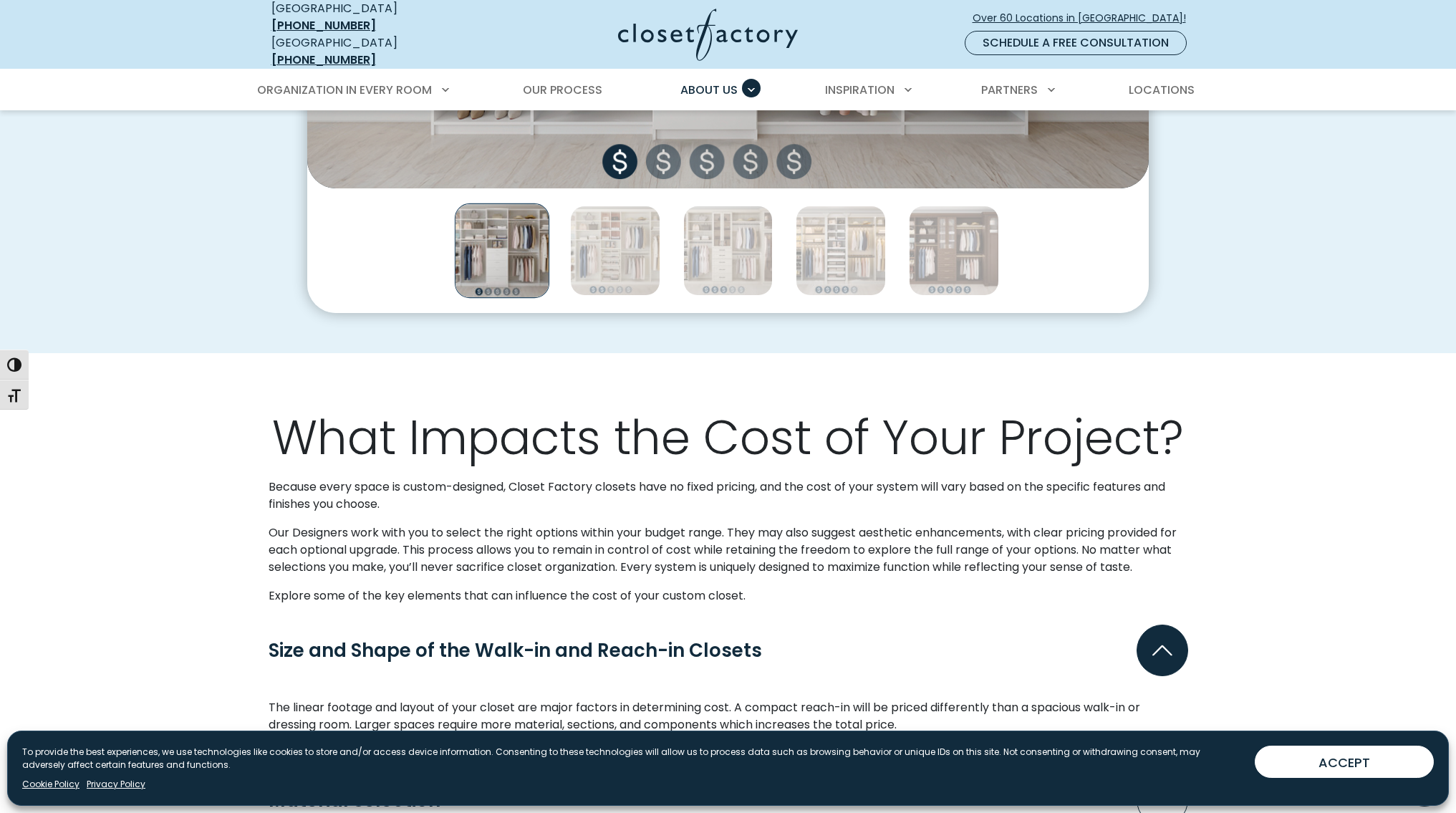
scroll to position [845, 0]
click at [1170, 82] on span "Locations" at bounding box center [1162, 90] width 66 height 17
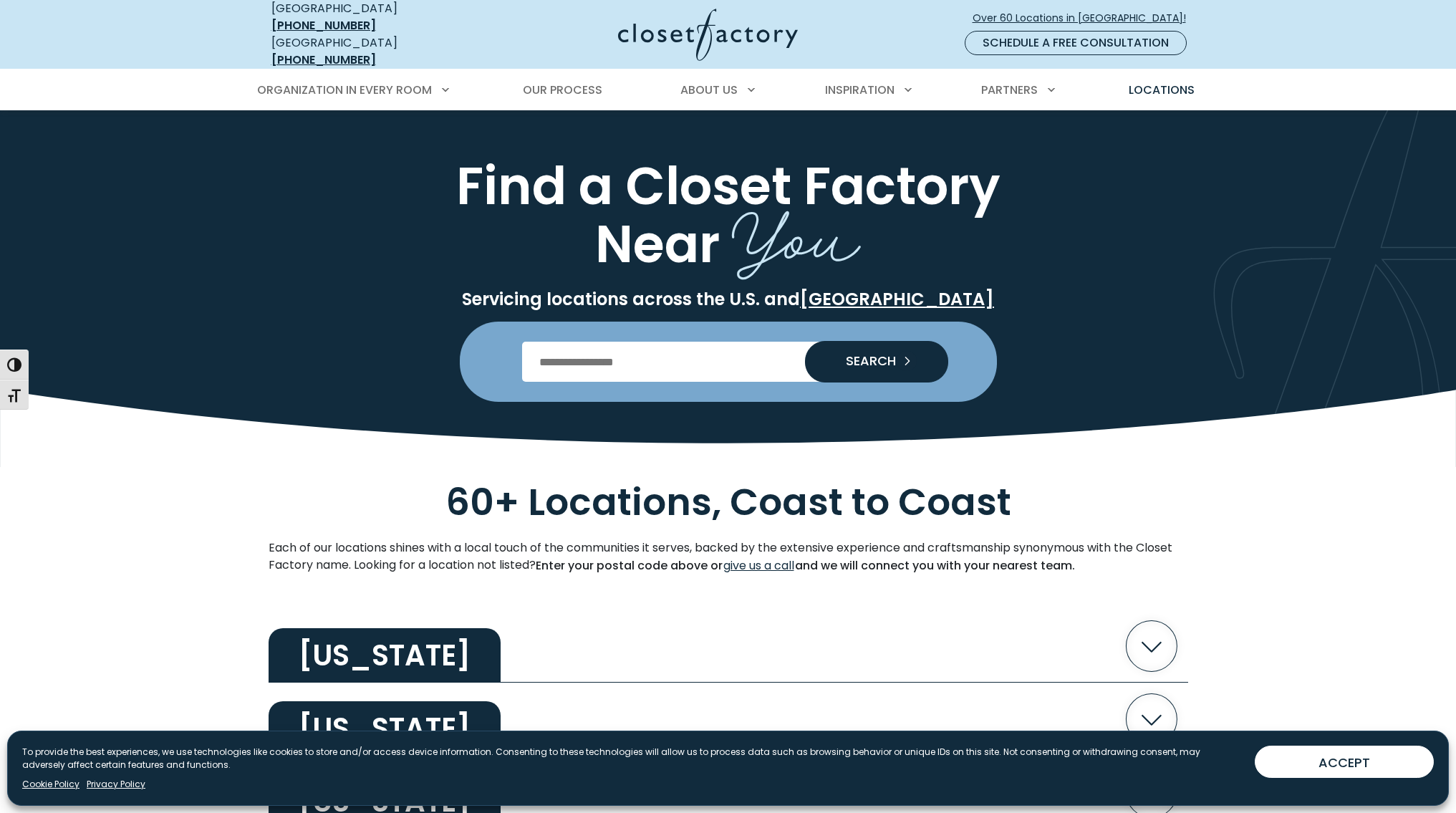
click at [581, 351] on input "Enter Postal Code" at bounding box center [728, 362] width 412 height 40
type input "*****"
click at [877, 351] on button "SEARCH" at bounding box center [877, 362] width 143 height 42
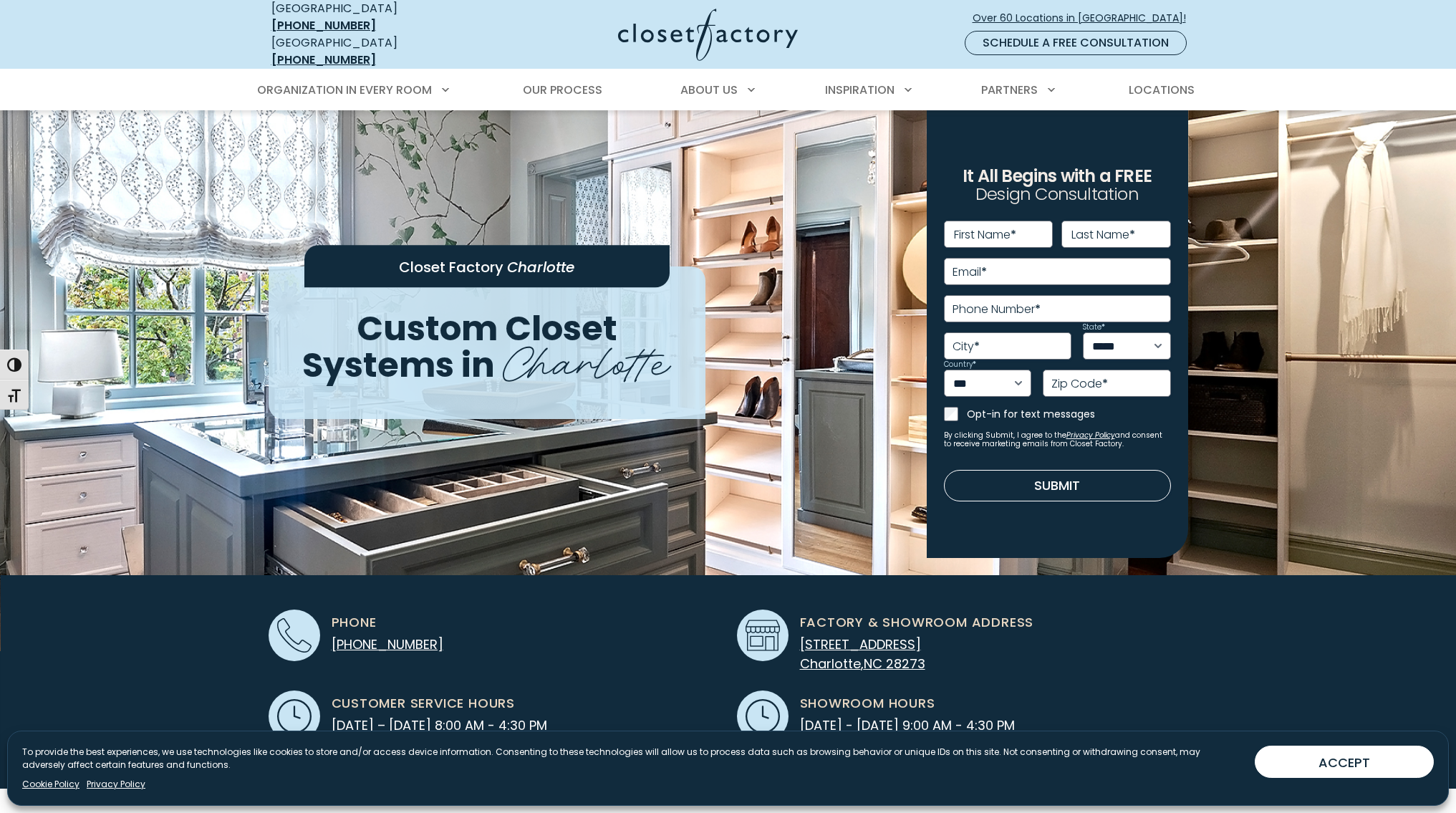
click at [998, 229] on label "First Name *" at bounding box center [985, 235] width 63 height 12
click at [998, 228] on input "First Name *" at bounding box center [999, 234] width 110 height 27
type input "****"
click at [1102, 229] on label "Last Name *" at bounding box center [1103, 235] width 63 height 12
click at [1102, 227] on input "Last Name *" at bounding box center [1117, 234] width 110 height 27
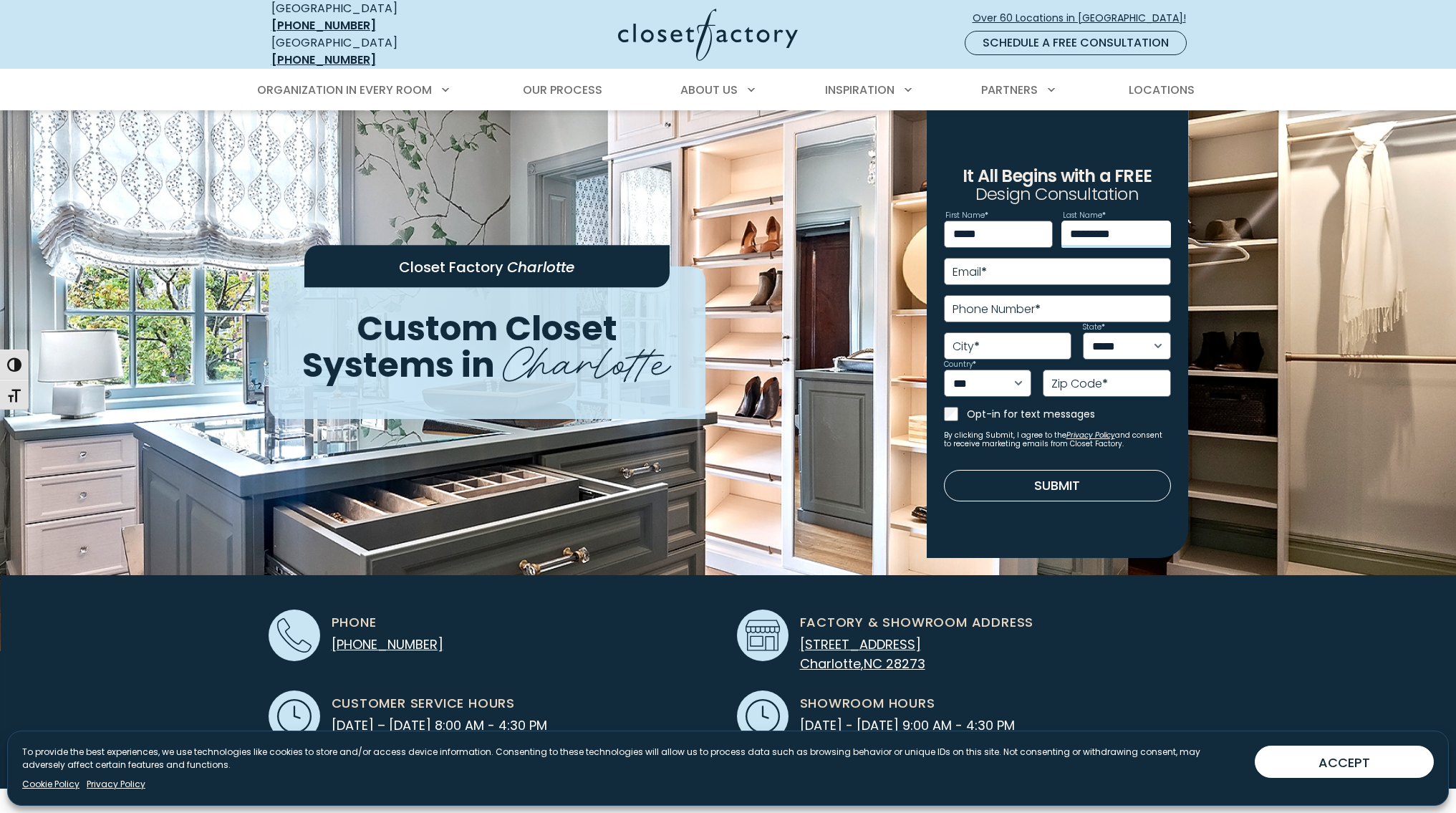
type input "*********"
type input "**********"
click at [1018, 303] on label "Phone Number *" at bounding box center [997, 309] width 88 height 12
click at [1018, 298] on input "Phone Number *" at bounding box center [1058, 308] width 227 height 27
type input "**********"
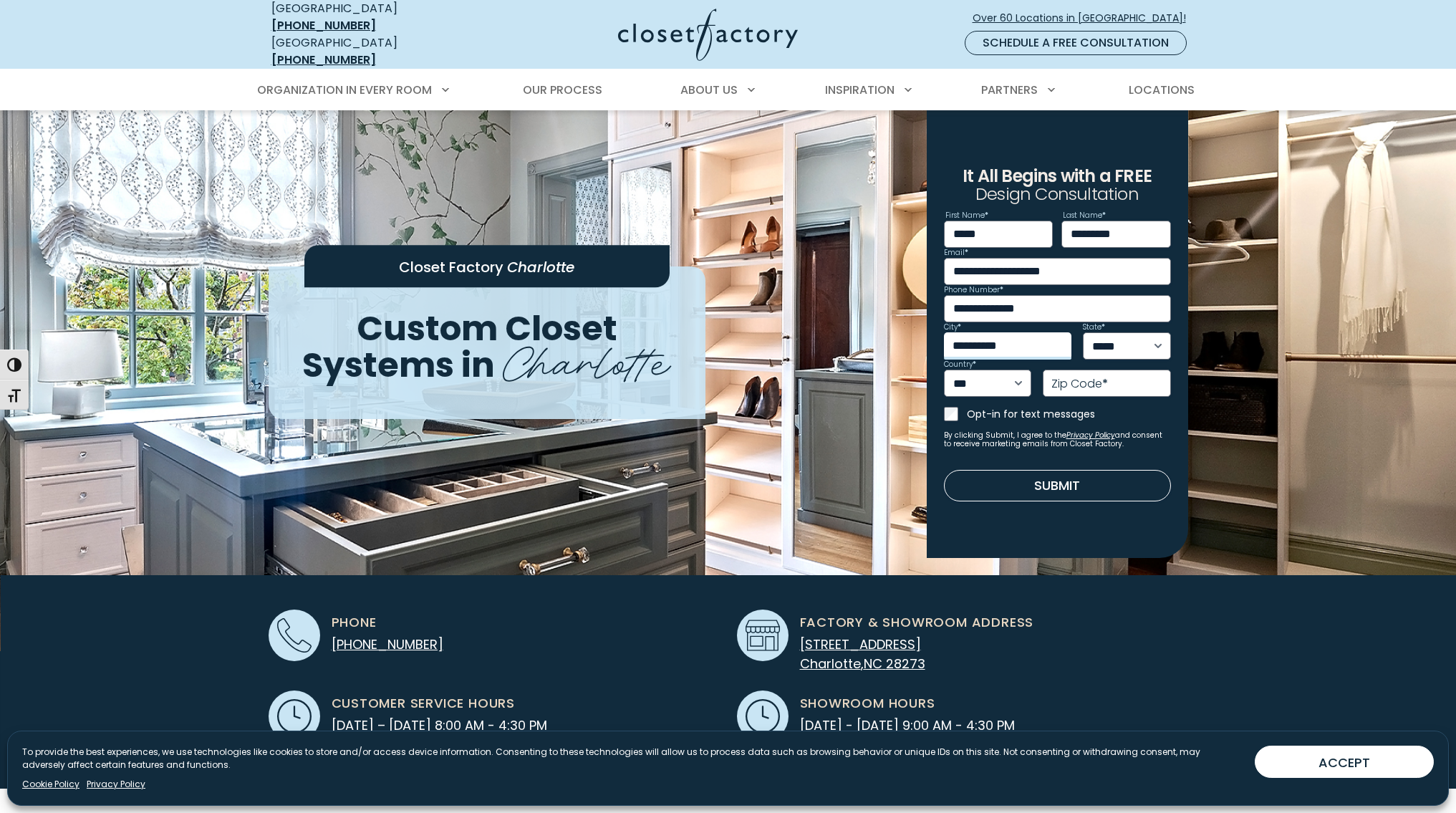
type input "**********"
select select "**"
click at [1089, 378] on label "Zip Code *" at bounding box center [1080, 384] width 57 height 12
click at [1089, 372] on input "Zip Code *" at bounding box center [1106, 383] width 128 height 27
type input "*****"
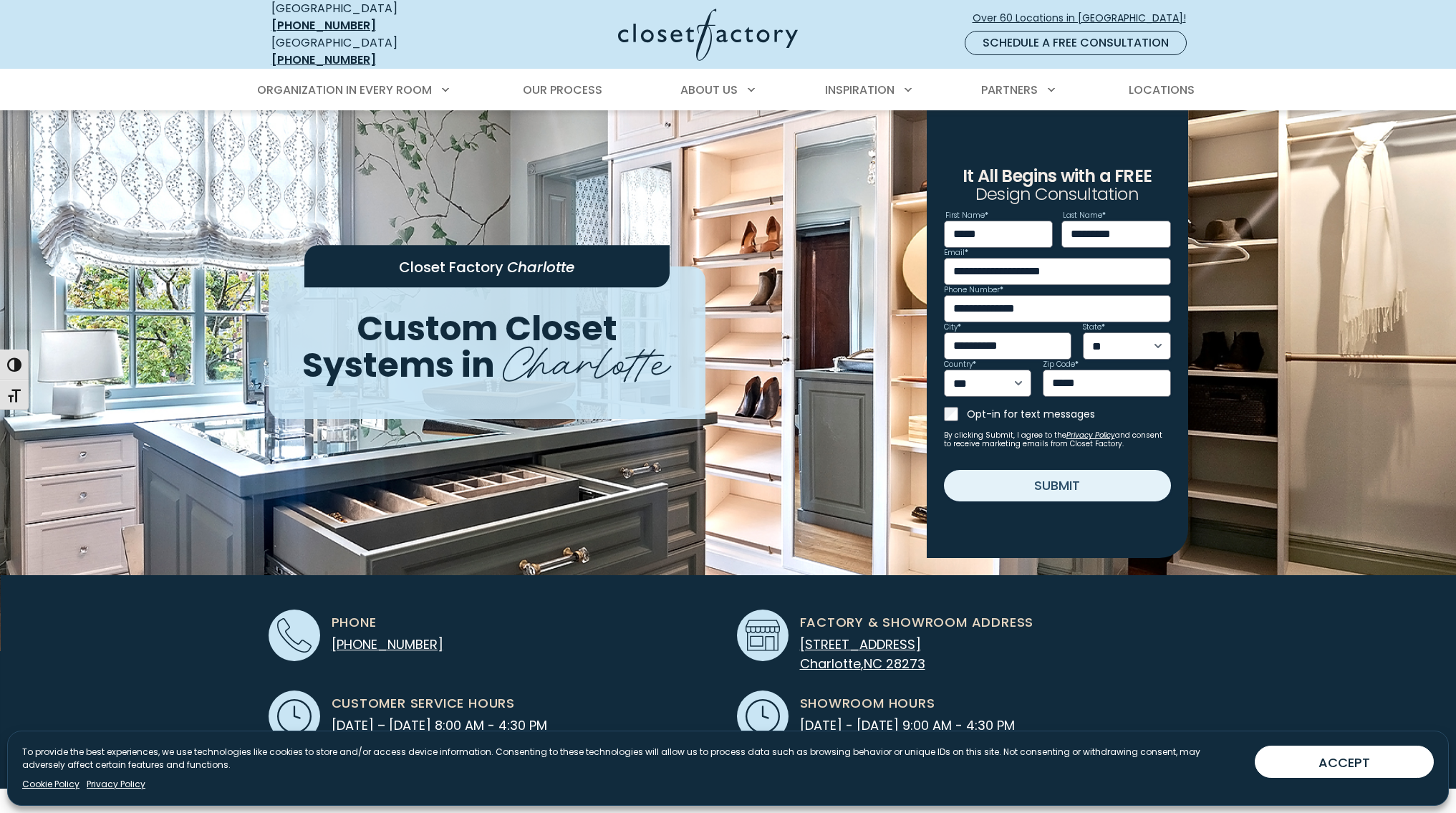
click at [1083, 475] on button "Submit" at bounding box center [1058, 486] width 227 height 32
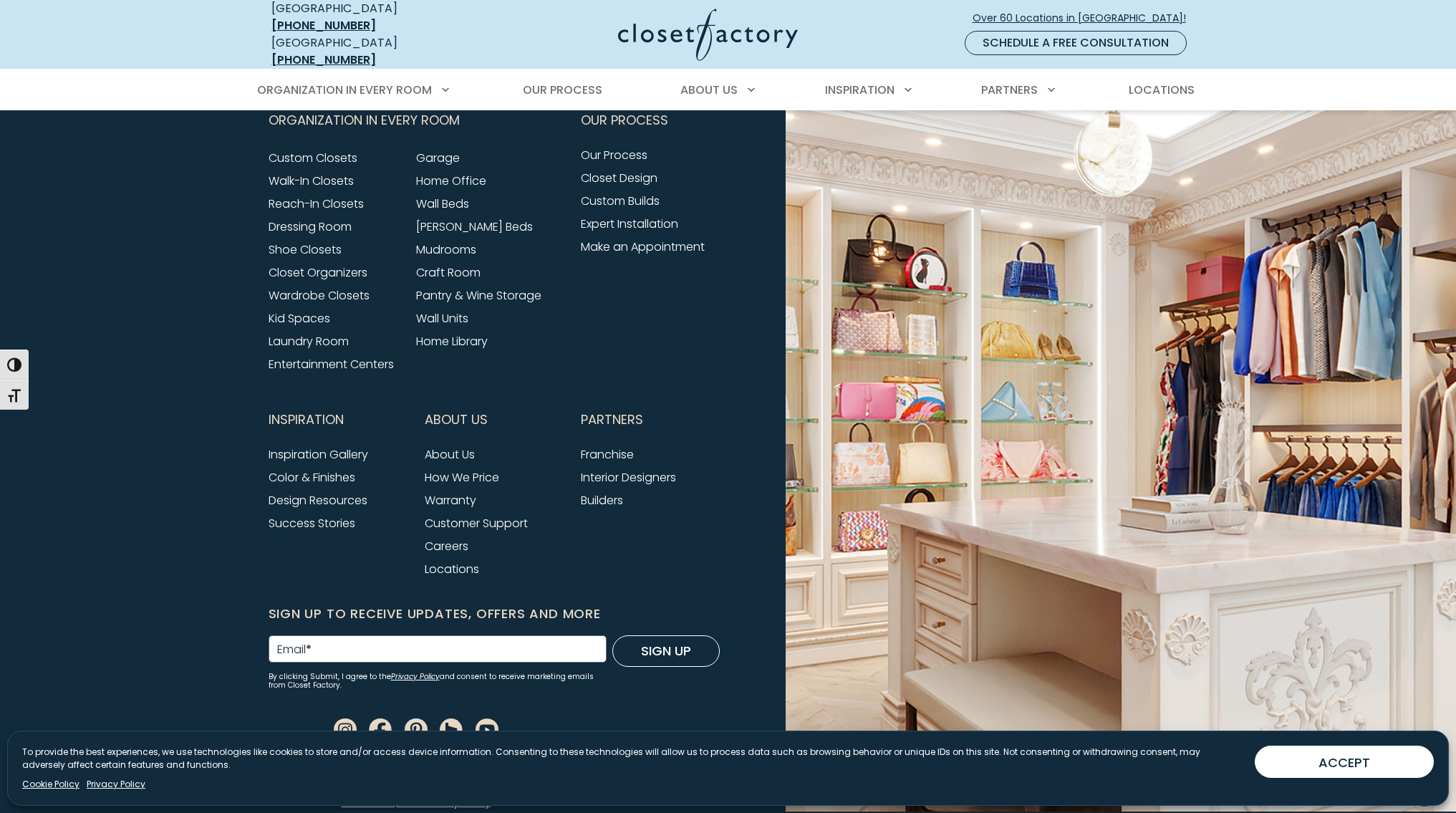
scroll to position [1170, 0]
click at [1308, 767] on button "ACCEPT" at bounding box center [1344, 761] width 179 height 32
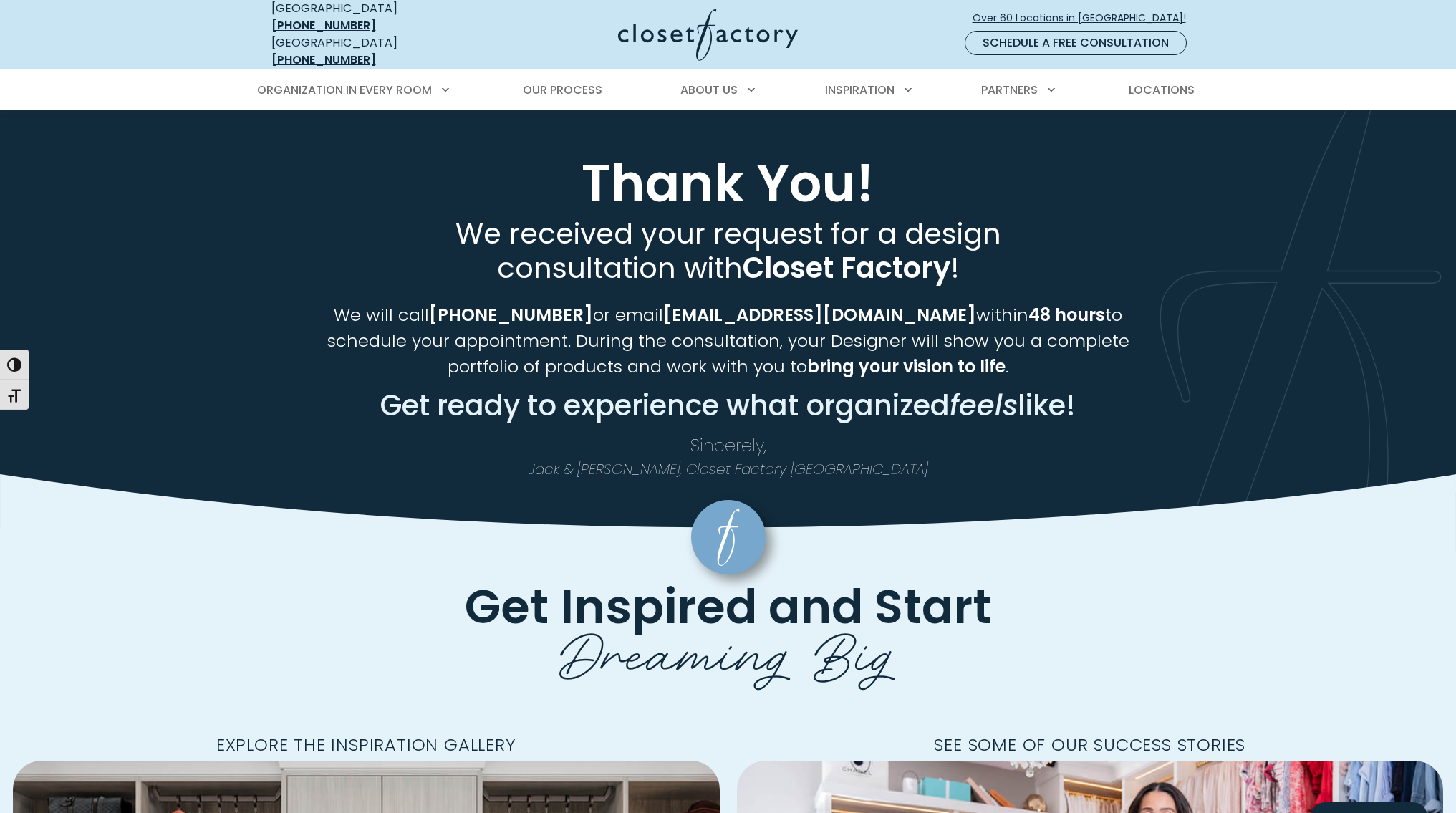
scroll to position [0, 0]
